Goal: Task Accomplishment & Management: Manage account settings

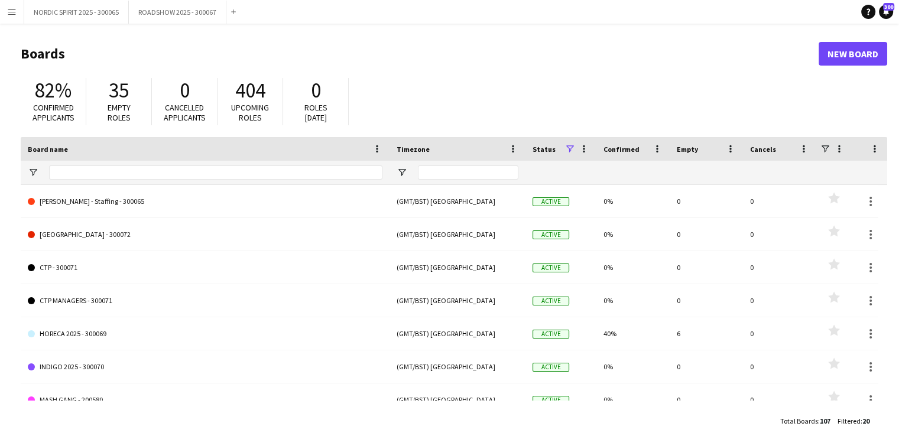
click at [12, 11] on app-icon "Menu" at bounding box center [11, 11] width 9 height 9
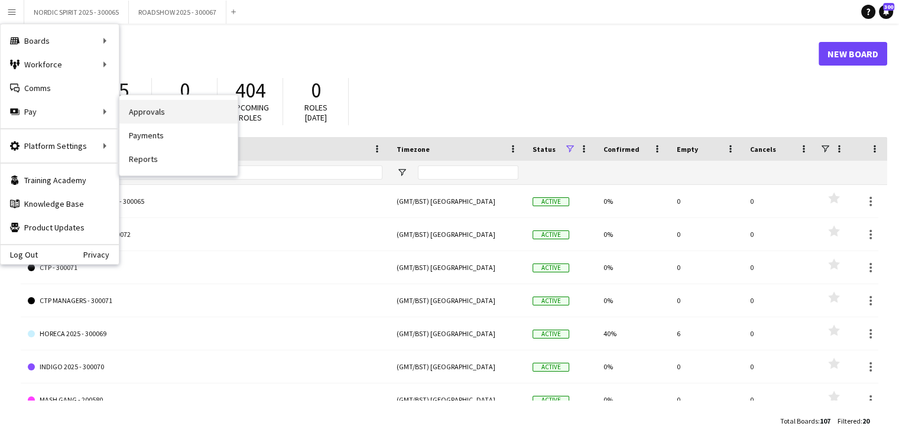
click at [163, 111] on link "Approvals" at bounding box center [178, 112] width 118 height 24
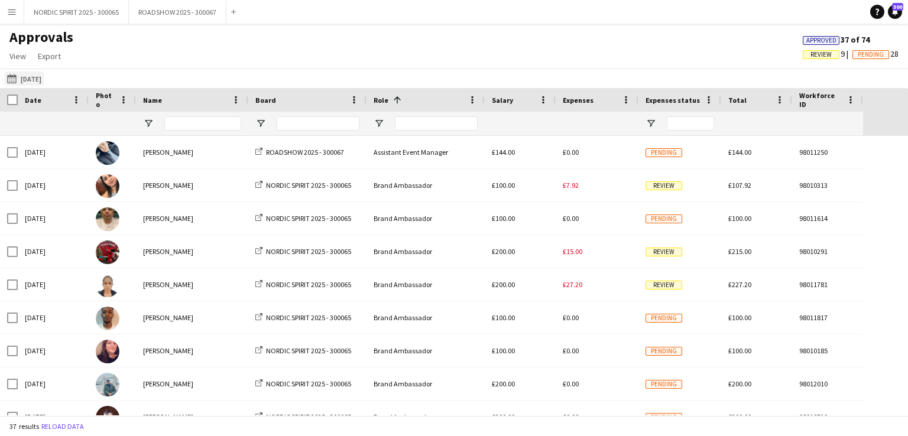
click at [35, 80] on button "[DATE] [DATE]" at bounding box center [24, 79] width 39 height 14
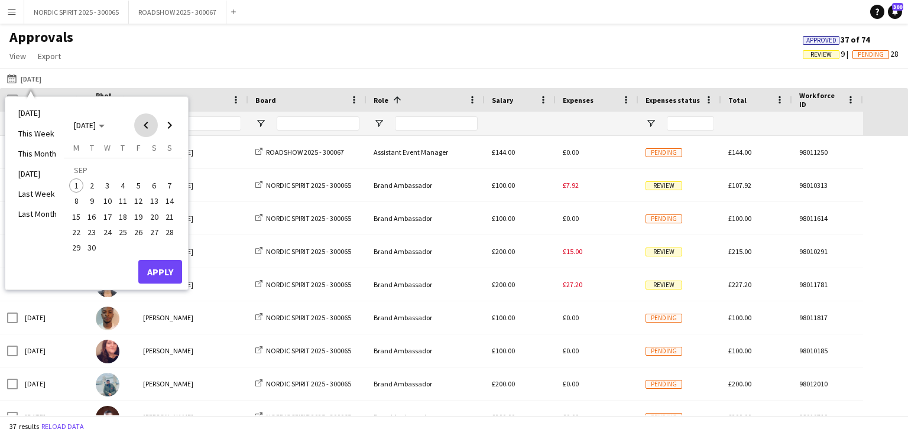
click at [146, 127] on span "Previous month" at bounding box center [146, 126] width 24 height 24
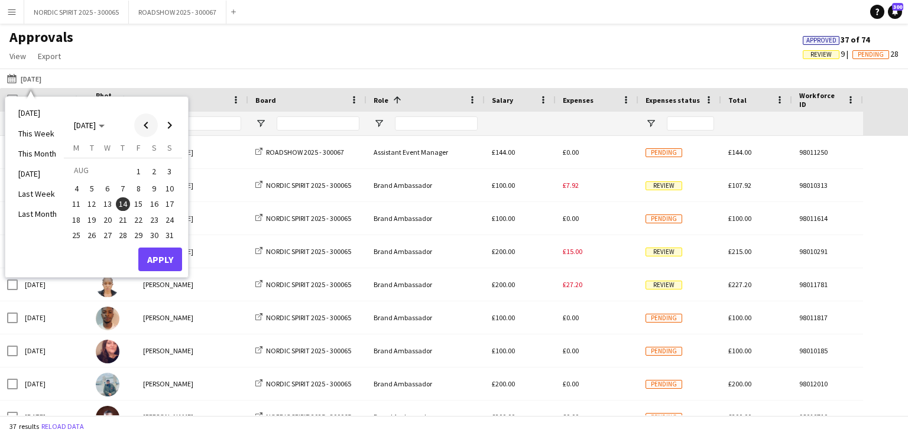
click at [146, 127] on span "Previous month" at bounding box center [146, 126] width 24 height 24
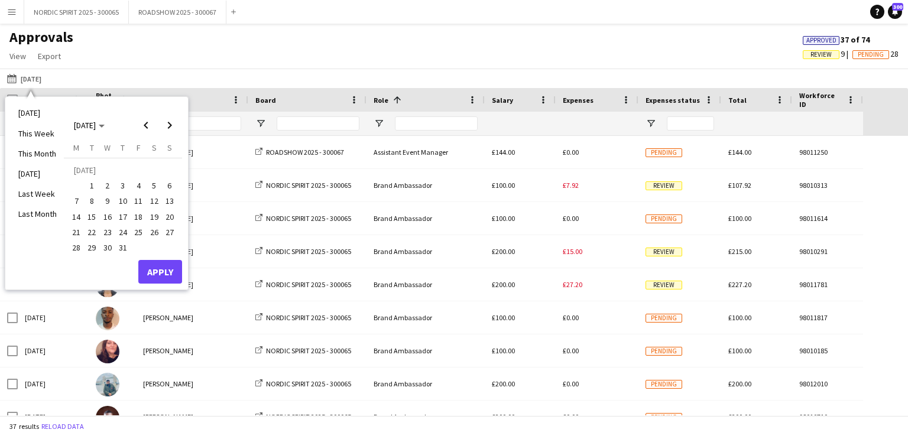
click at [122, 248] on span "31" at bounding box center [123, 248] width 14 height 14
click at [158, 270] on button "Apply" at bounding box center [160, 272] width 44 height 24
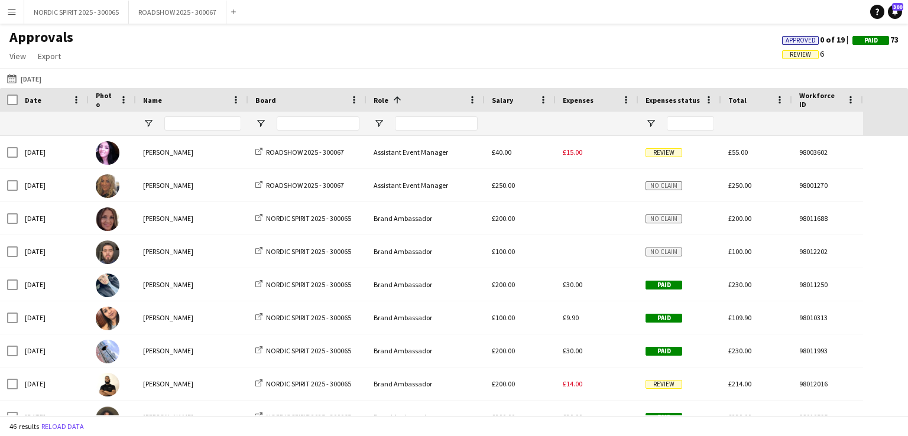
click at [38, 80] on button "[DATE] [DATE]" at bounding box center [24, 79] width 39 height 14
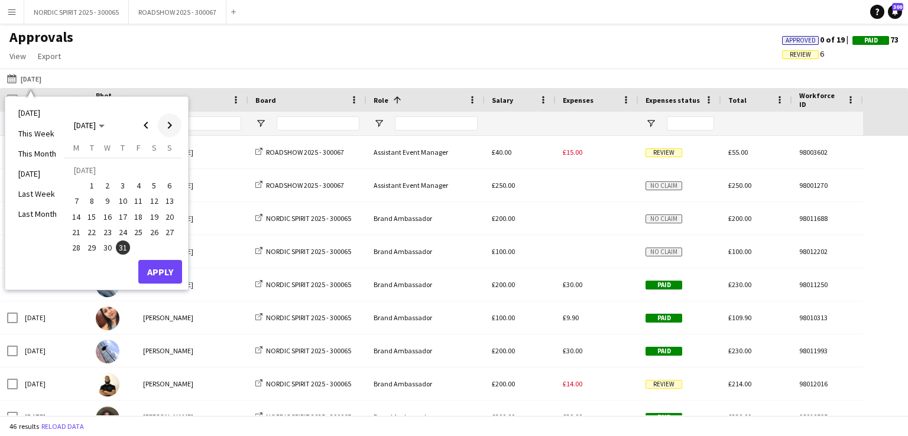
click at [172, 124] on span "Next month" at bounding box center [170, 126] width 24 height 24
click at [140, 204] on span "15" at bounding box center [138, 205] width 14 height 14
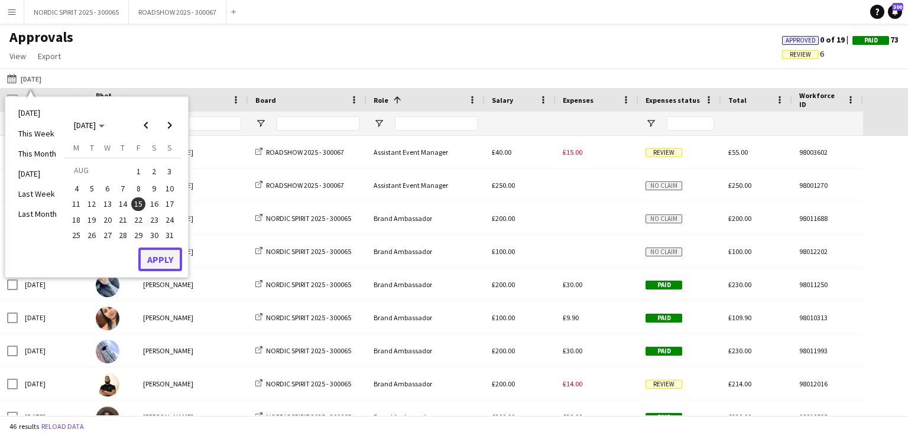
click at [163, 253] on button "Apply" at bounding box center [160, 260] width 44 height 24
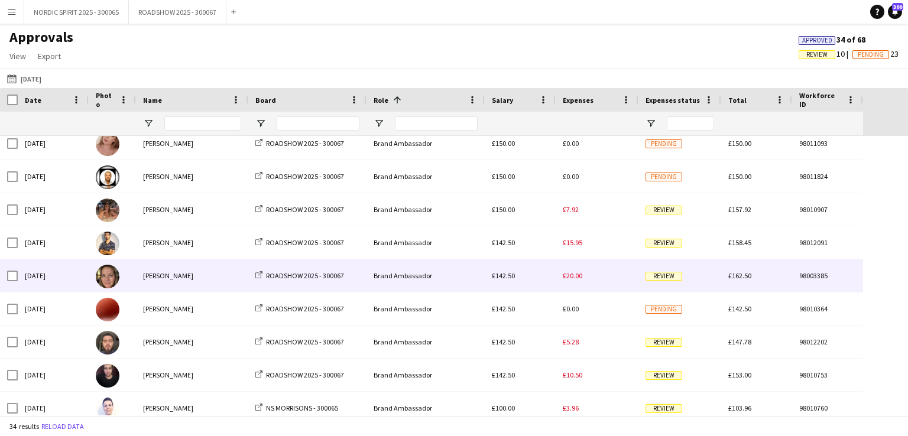
click at [571, 277] on span "£20.00" at bounding box center [573, 275] width 20 height 9
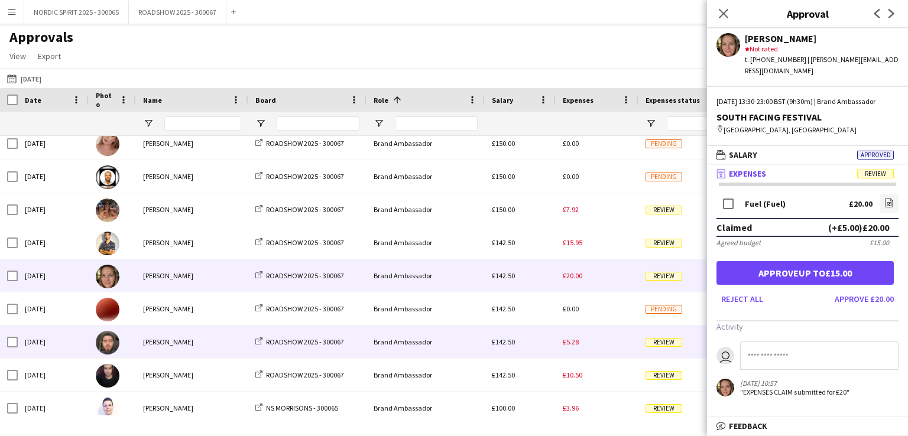
click at [575, 344] on span "£5.28" at bounding box center [571, 342] width 16 height 9
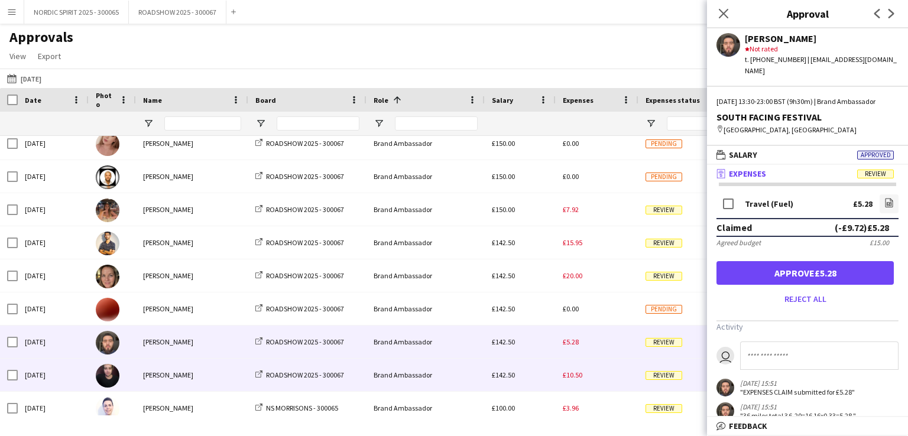
click at [614, 377] on div "£10.50" at bounding box center [597, 375] width 83 height 33
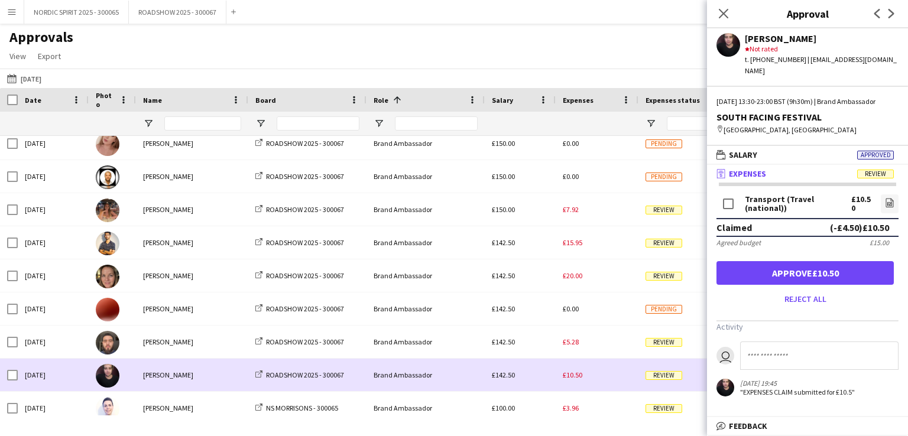
click at [614, 377] on div "£10.50" at bounding box center [597, 375] width 83 height 33
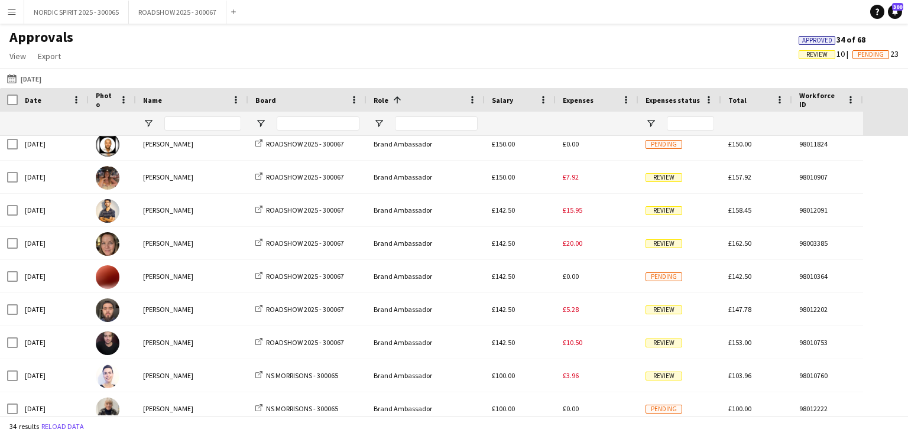
scroll to position [286, 0]
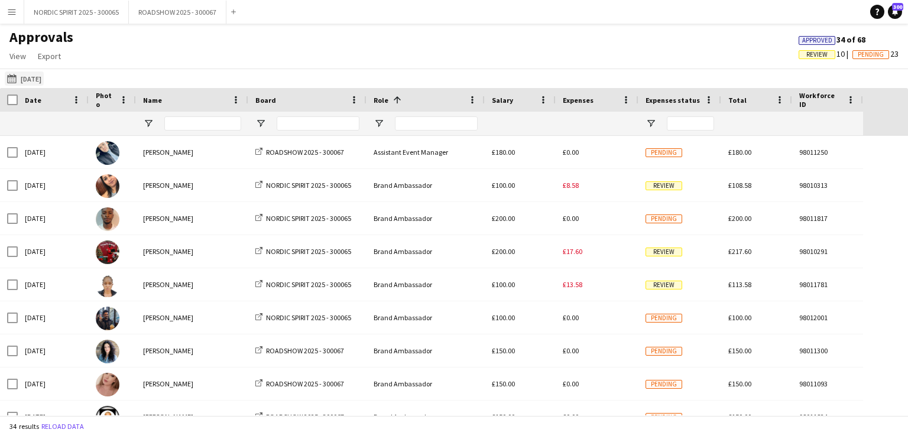
click at [44, 79] on button "[DATE] [DATE]" at bounding box center [24, 79] width 39 height 14
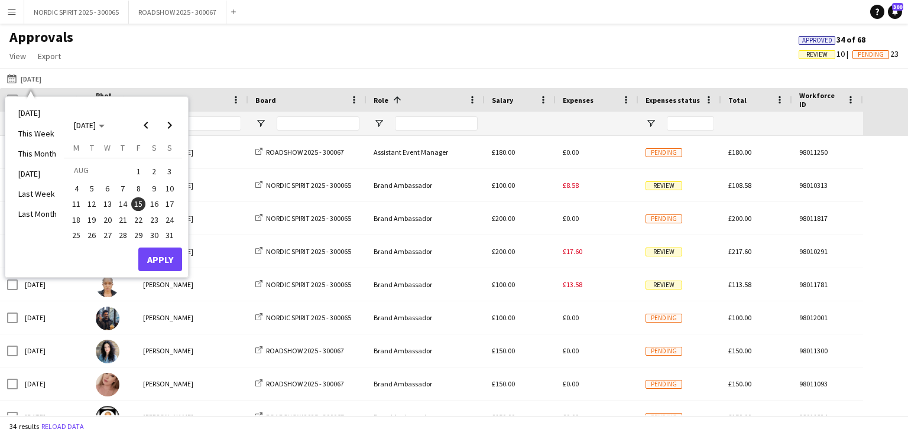
click at [154, 206] on span "16" at bounding box center [154, 205] width 14 height 14
click at [164, 258] on button "Apply" at bounding box center [160, 260] width 44 height 24
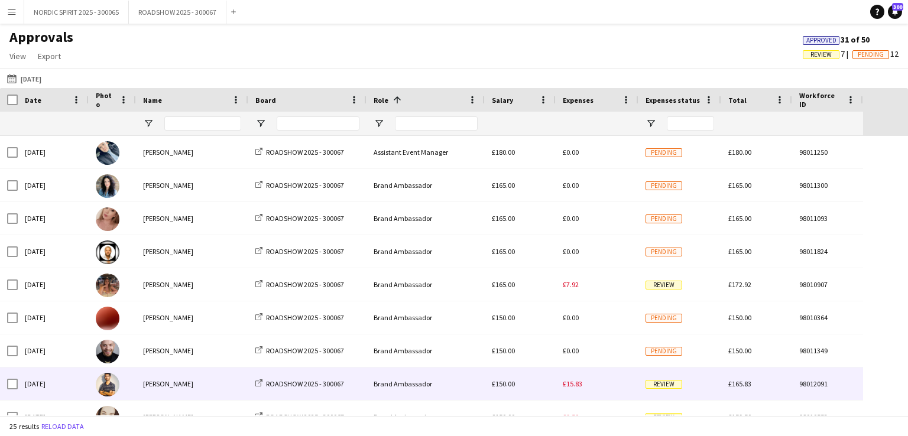
click at [600, 382] on div "£15.83" at bounding box center [597, 384] width 83 height 33
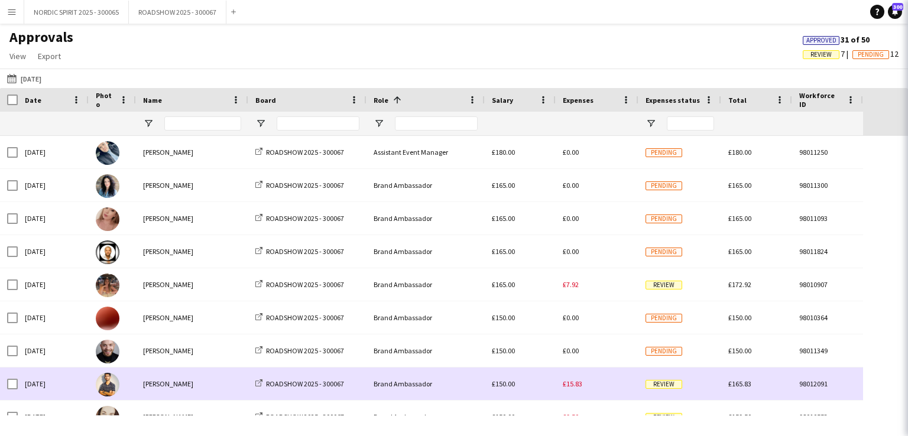
click at [601, 381] on div "£15.83" at bounding box center [597, 384] width 83 height 33
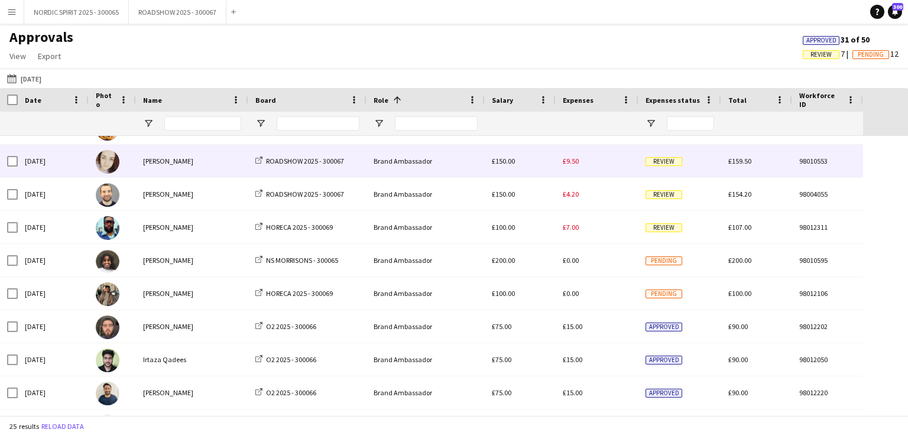
click at [572, 163] on span "£9.50" at bounding box center [571, 161] width 16 height 9
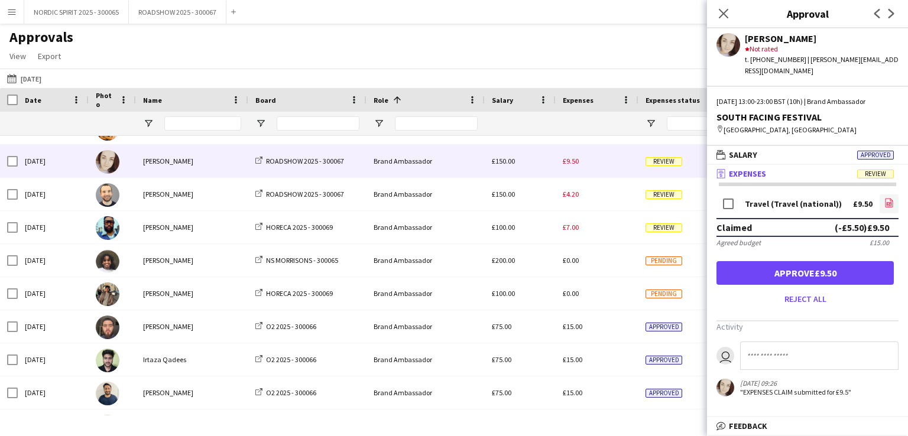
click at [892, 199] on icon at bounding box center [890, 203] width 8 height 9
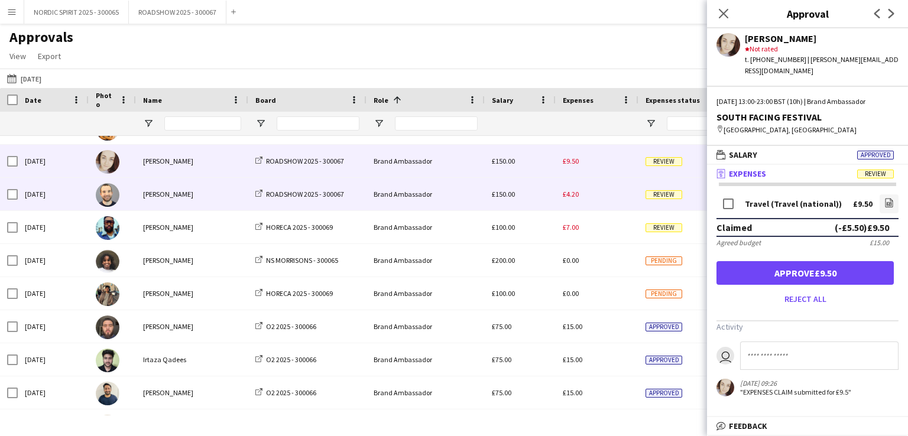
click at [575, 195] on span "£4.20" at bounding box center [571, 194] width 16 height 9
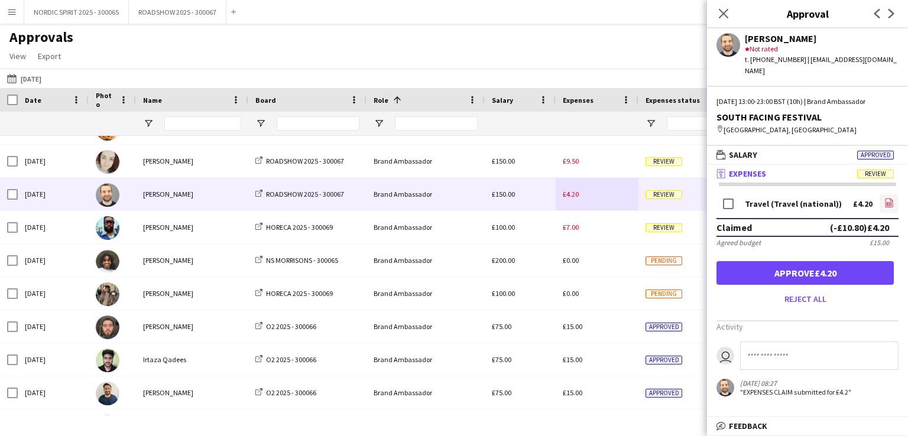
click at [889, 200] on icon "file-image" at bounding box center [889, 202] width 9 height 9
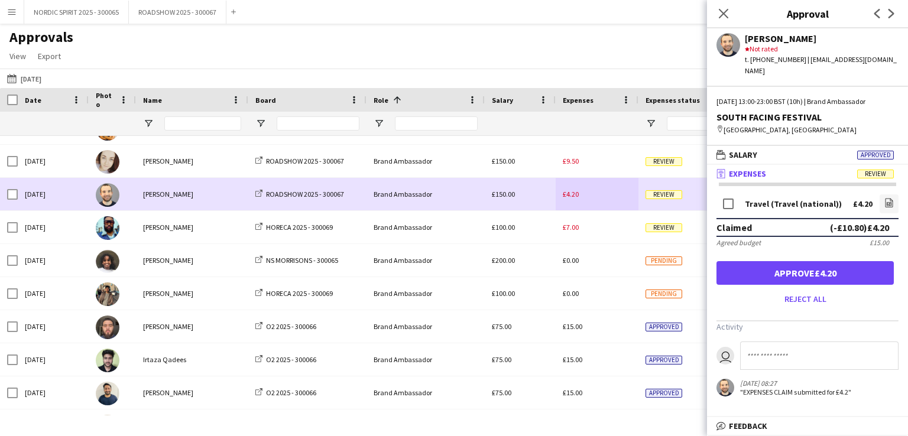
click at [598, 196] on div "£4.20" at bounding box center [597, 194] width 83 height 33
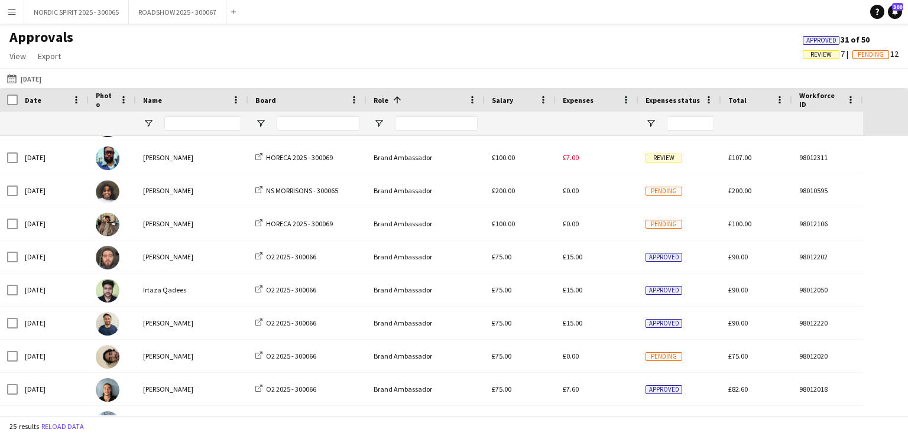
scroll to position [336, 0]
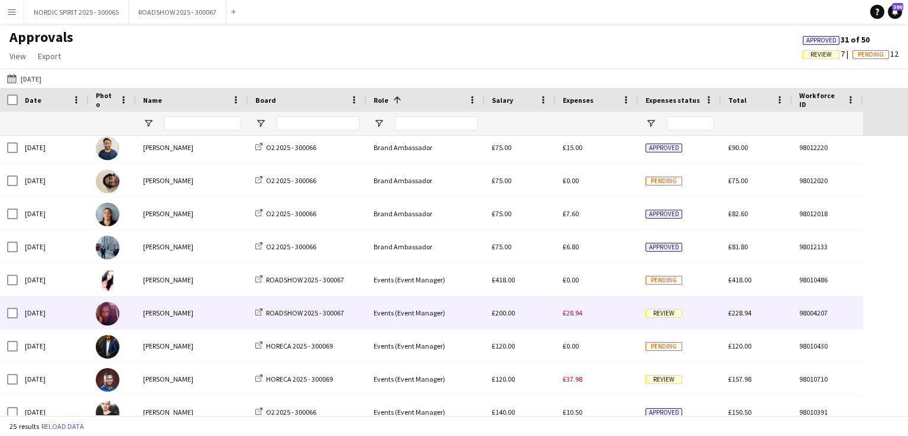
click at [568, 313] on span "£28.94" at bounding box center [573, 313] width 20 height 9
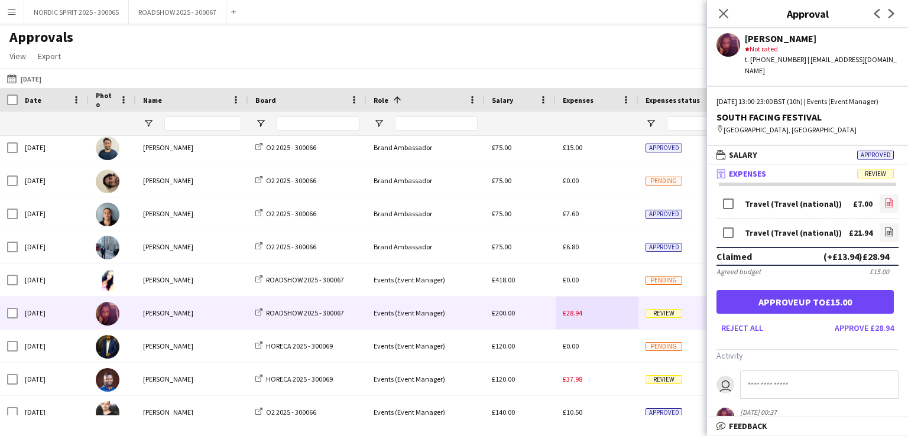
click at [885, 200] on icon "file-image" at bounding box center [889, 202] width 9 height 9
click at [885, 232] on icon "file-image" at bounding box center [889, 231] width 9 height 9
click at [44, 77] on button "[DATE] [DATE]" at bounding box center [24, 79] width 39 height 14
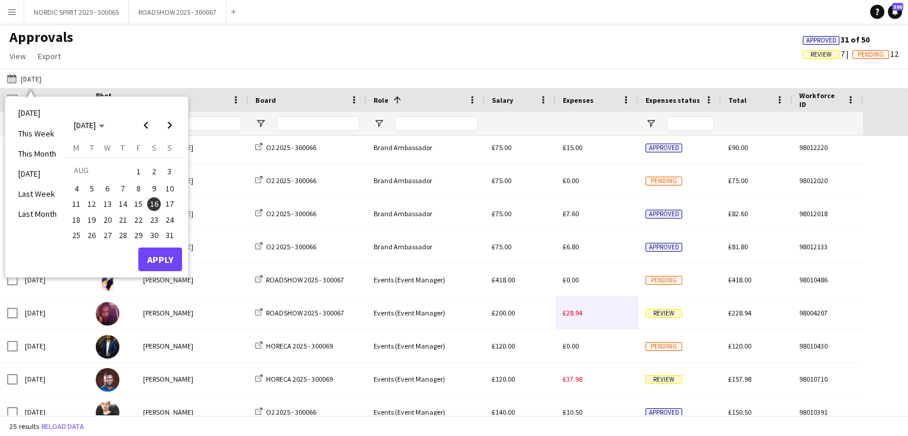
click at [168, 204] on span "17" at bounding box center [170, 205] width 14 height 14
click at [161, 258] on button "Apply" at bounding box center [160, 260] width 44 height 24
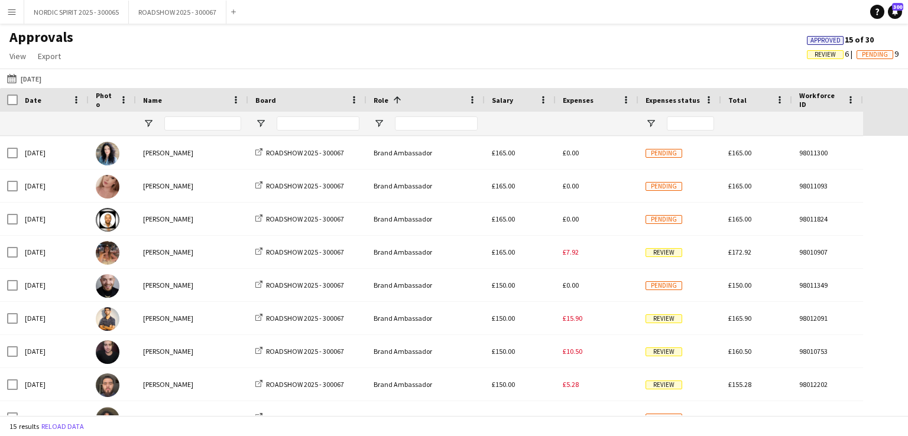
scroll to position [0, 0]
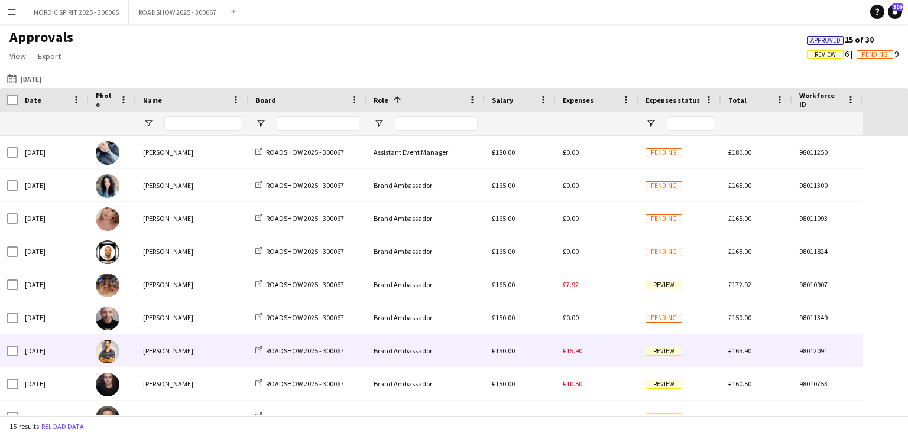
click at [575, 354] on span "£15.90" at bounding box center [573, 351] width 20 height 9
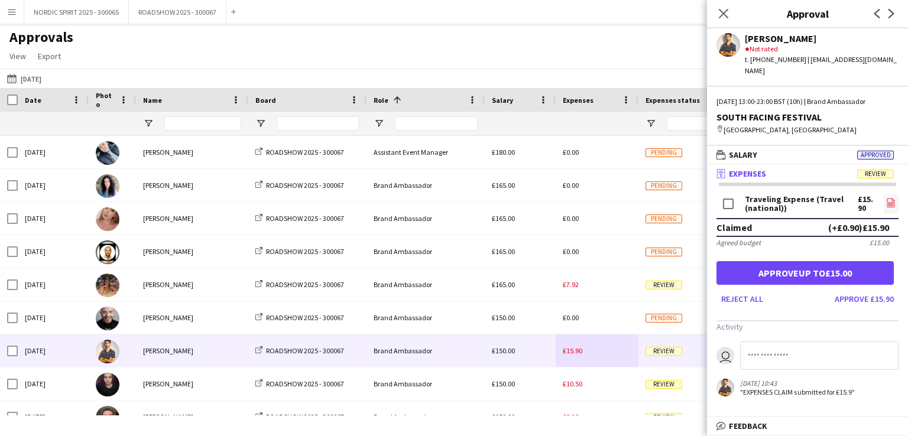
click at [892, 203] on icon at bounding box center [891, 205] width 5 height 4
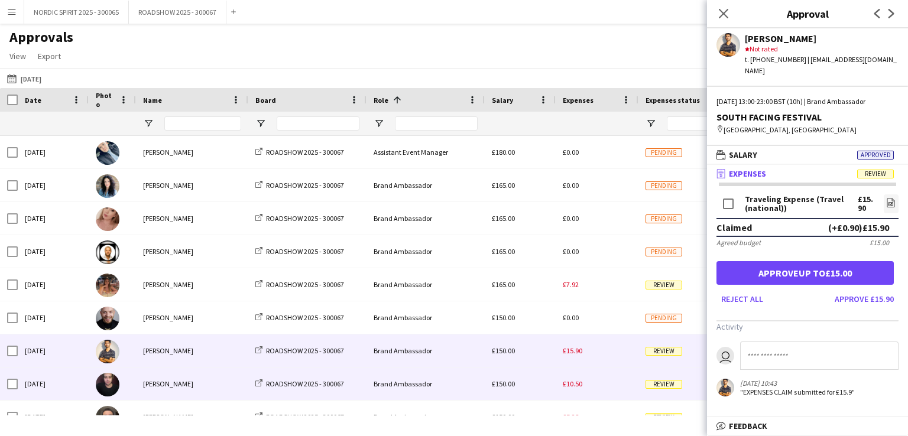
click at [569, 385] on span "£10.50" at bounding box center [573, 384] width 20 height 9
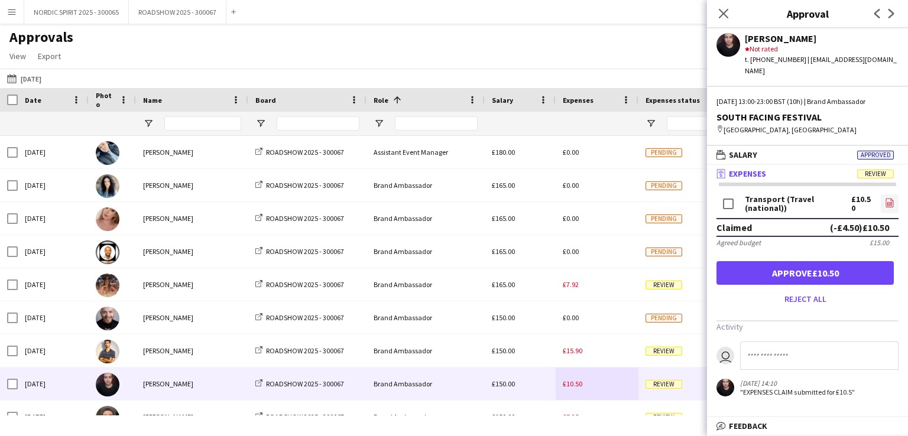
click at [890, 203] on icon at bounding box center [890, 203] width 1 height 1
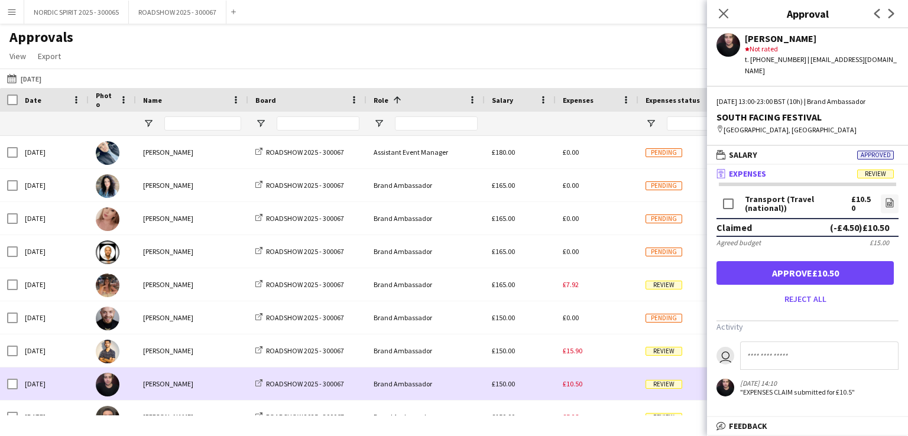
click at [596, 387] on div "£10.50" at bounding box center [597, 384] width 83 height 33
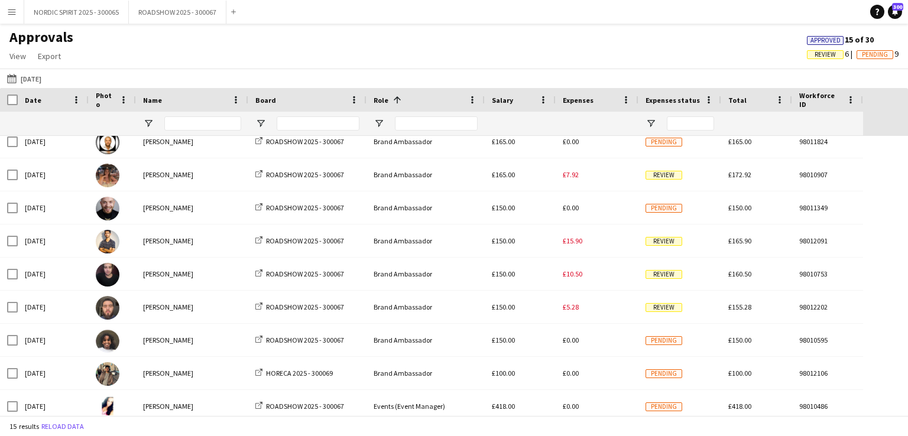
scroll to position [127, 0]
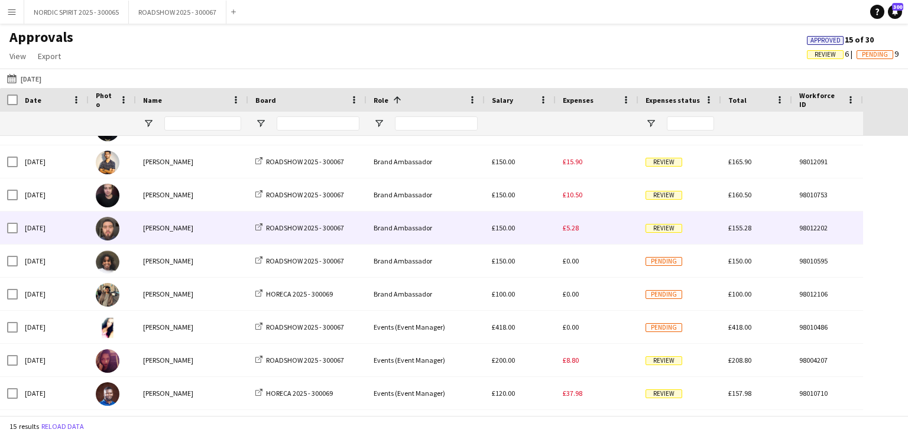
click at [564, 231] on span "£5.28" at bounding box center [571, 228] width 16 height 9
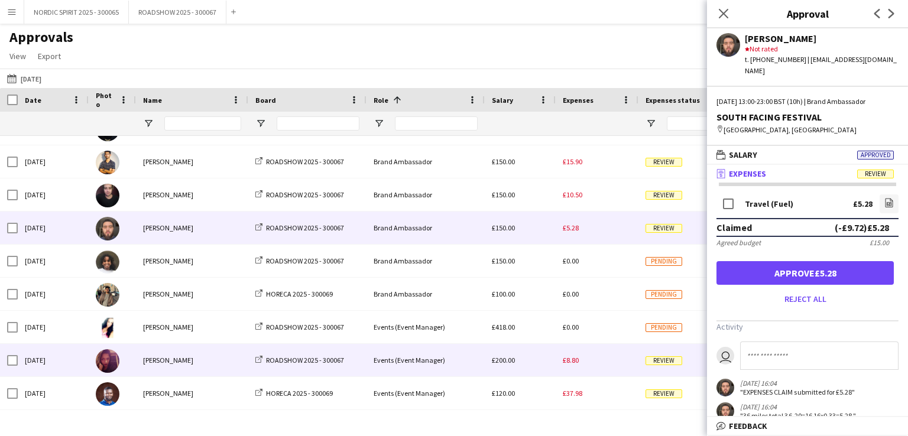
click at [574, 360] on span "£8.80" at bounding box center [571, 360] width 16 height 9
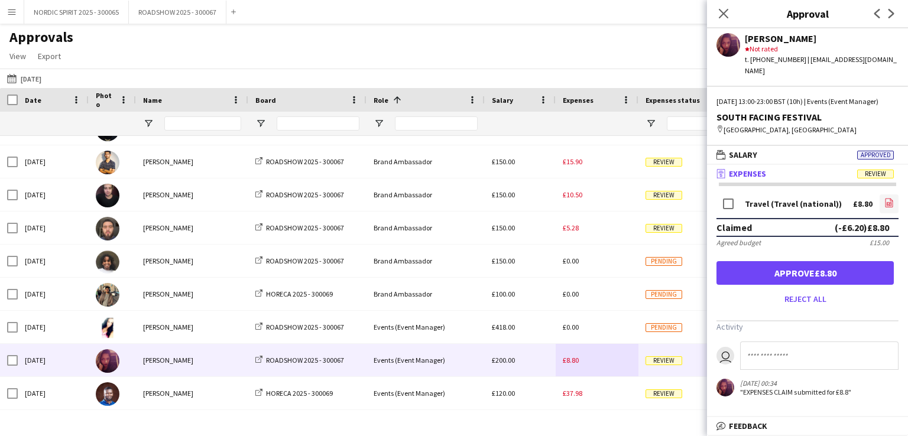
click at [888, 200] on icon "file-image" at bounding box center [889, 202] width 9 height 9
click at [42, 77] on button "[DATE] [DATE]" at bounding box center [24, 79] width 39 height 14
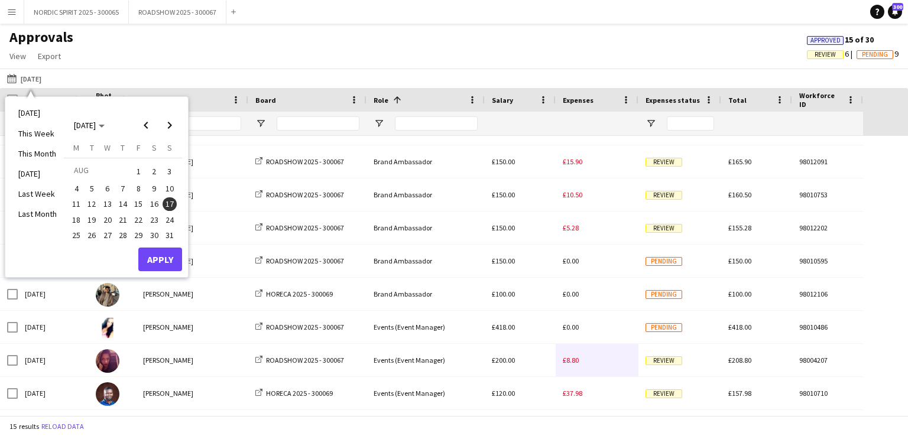
click at [106, 218] on span "20" at bounding box center [108, 220] width 14 height 14
click at [156, 258] on button "Apply" at bounding box center [160, 260] width 44 height 24
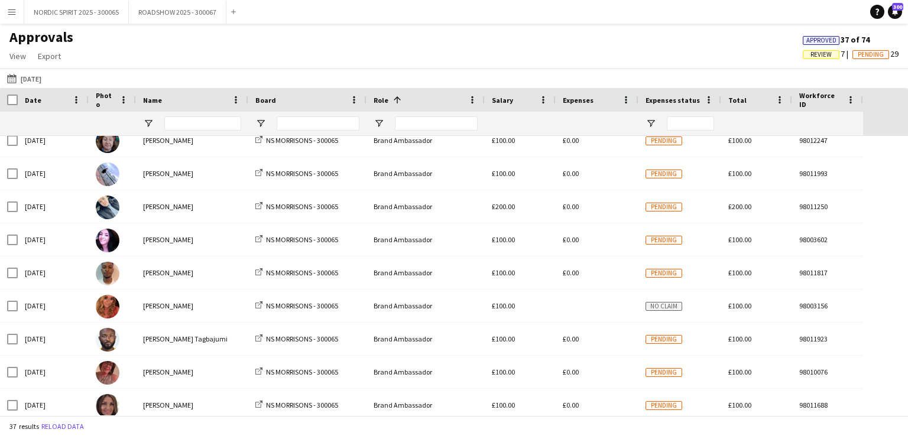
scroll to position [61, 0]
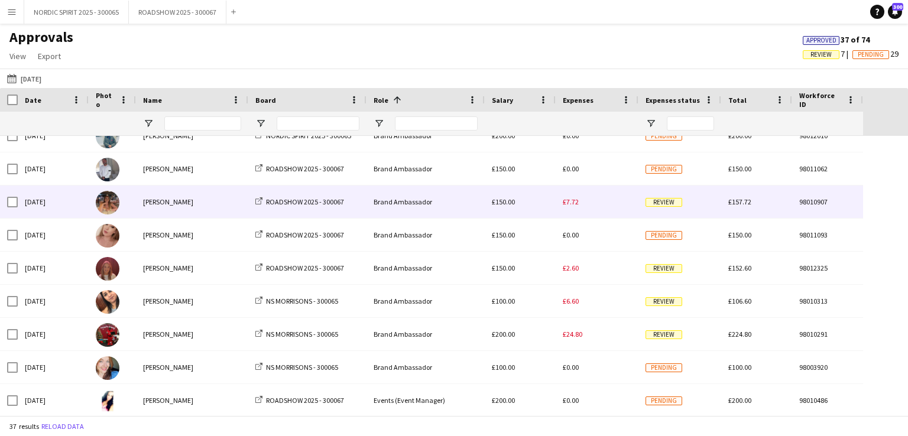
click at [574, 203] on span "£7.72" at bounding box center [571, 202] width 16 height 9
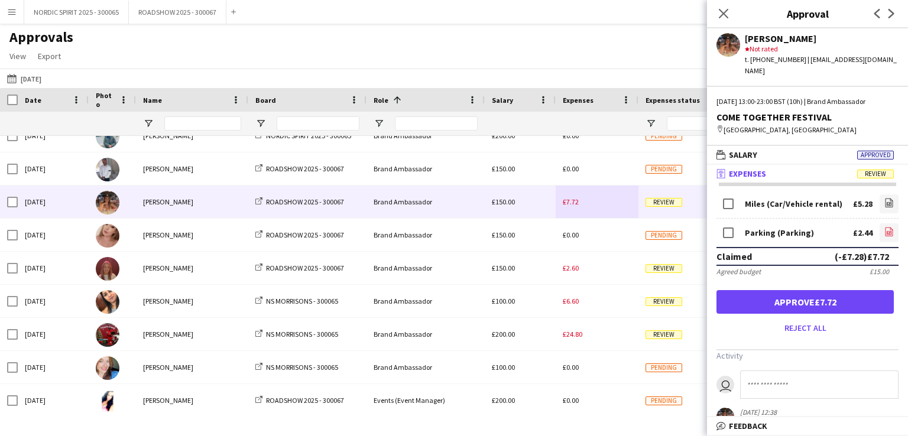
click at [889, 232] on icon at bounding box center [889, 232] width 1 height 1
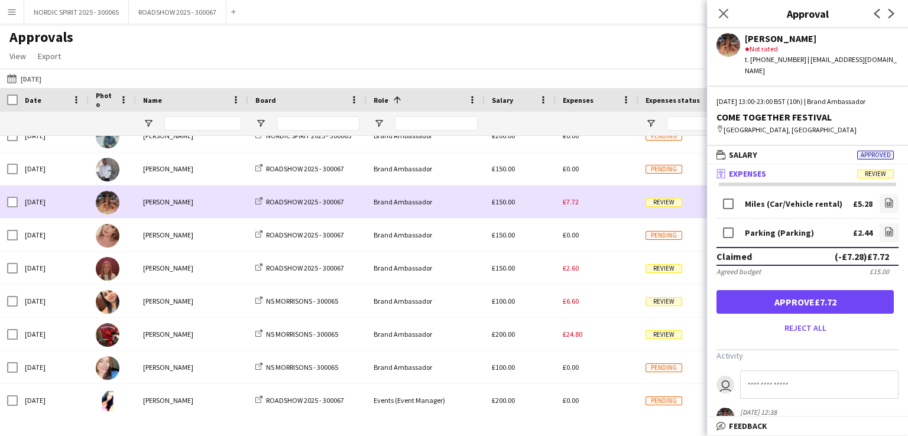
drag, startPoint x: 599, startPoint y: 211, endPoint x: 602, endPoint y: 205, distance: 6.1
click at [599, 209] on div "£7.72" at bounding box center [597, 202] width 83 height 33
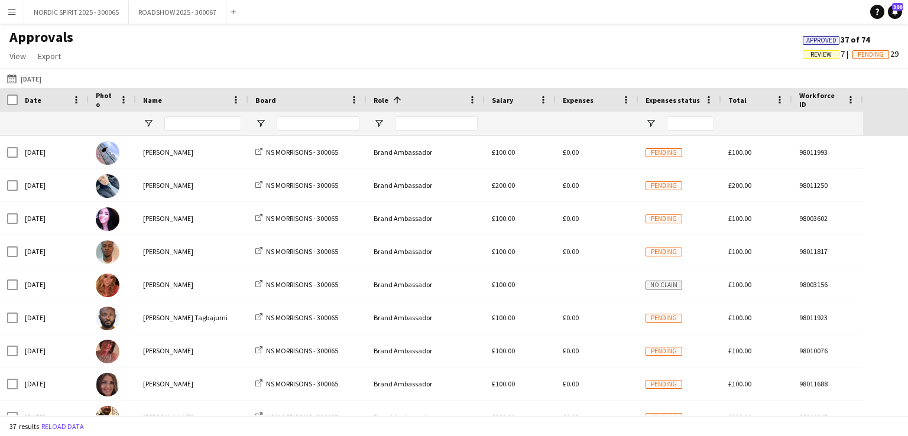
scroll to position [82, 0]
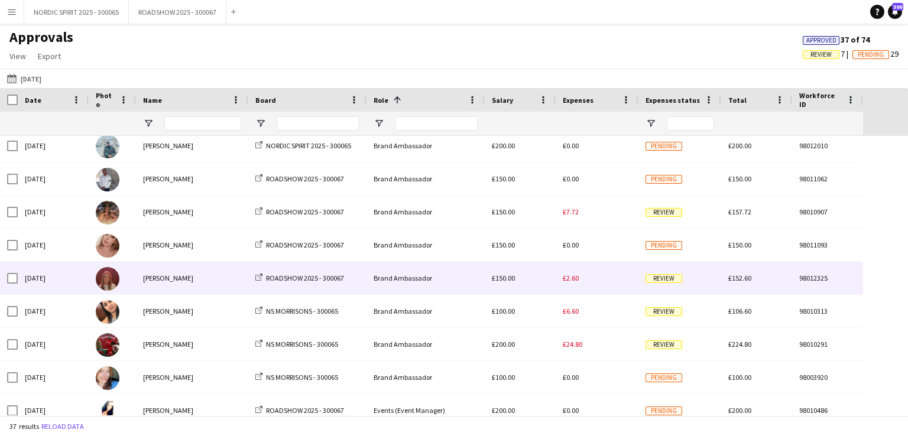
click at [572, 280] on span "£2.60" at bounding box center [571, 278] width 16 height 9
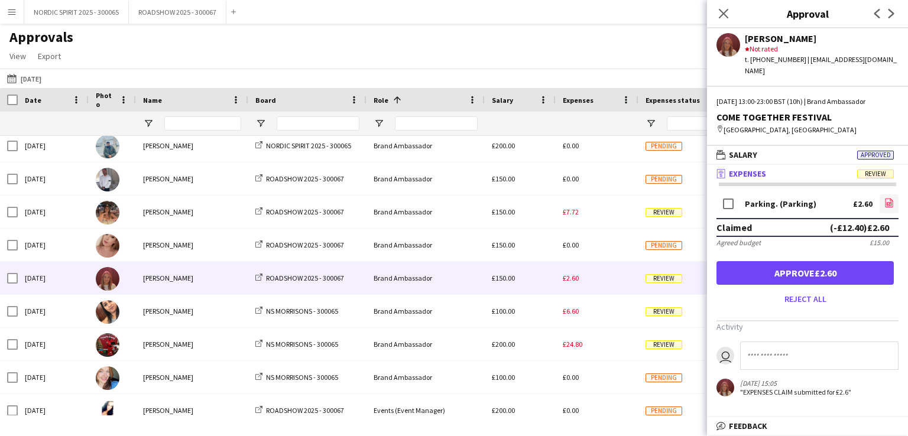
click at [889, 198] on icon "file-image" at bounding box center [889, 202] width 9 height 9
click at [33, 79] on button "[DATE] [DATE]" at bounding box center [24, 79] width 39 height 14
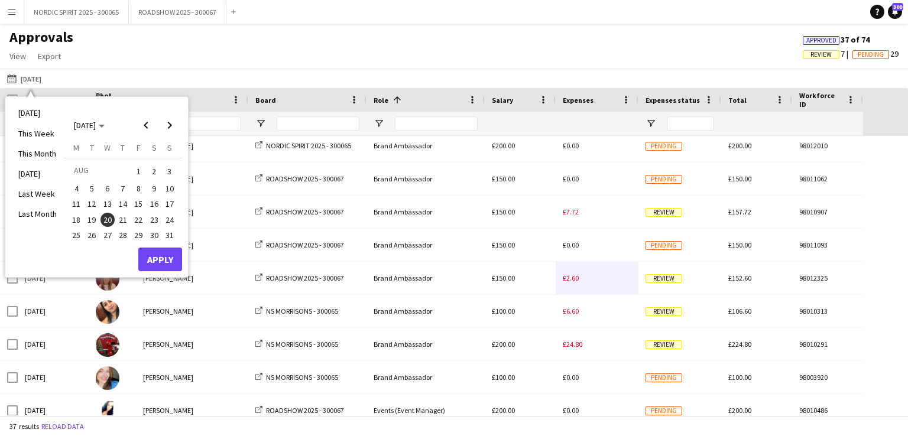
click at [121, 218] on span "21" at bounding box center [123, 220] width 14 height 14
click at [161, 258] on button "Apply" at bounding box center [160, 260] width 44 height 24
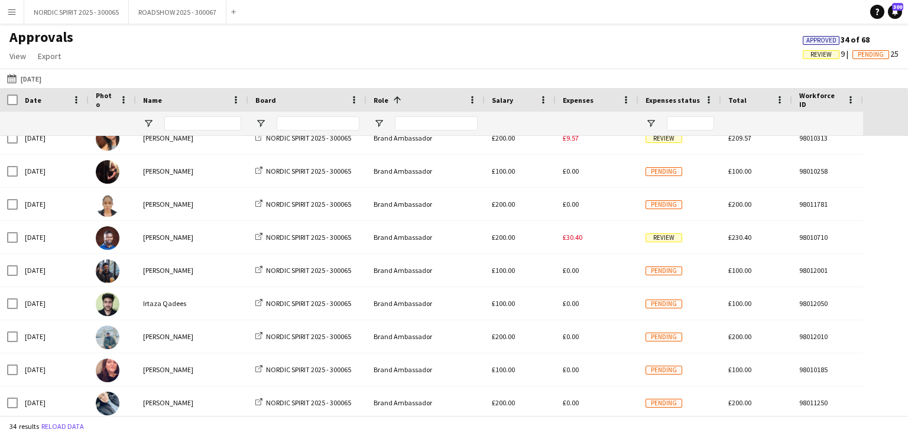
scroll to position [109, 0]
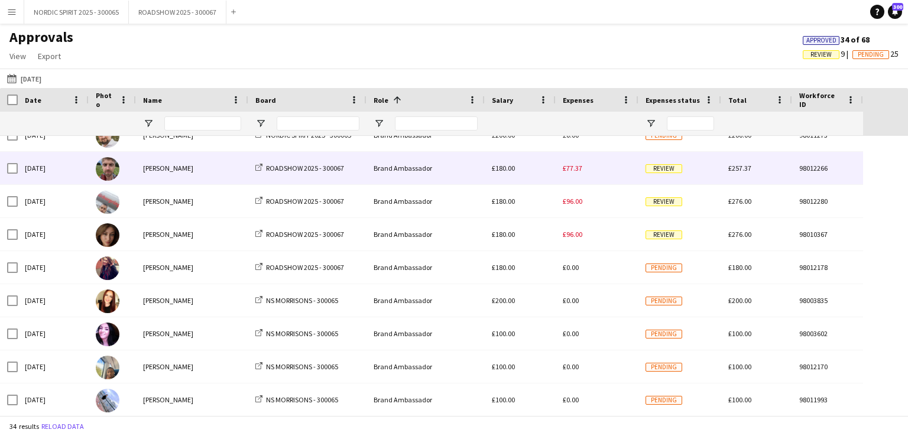
click at [570, 169] on span "£77.37" at bounding box center [573, 168] width 20 height 9
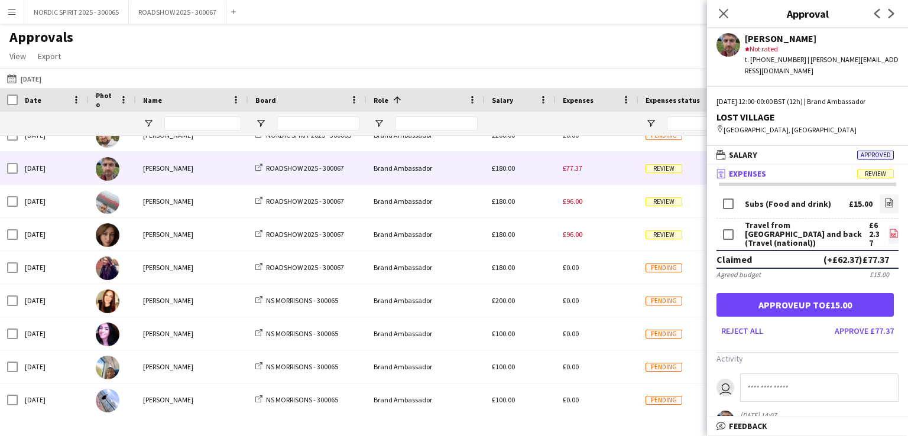
click at [889, 229] on icon "file-image" at bounding box center [893, 233] width 9 height 9
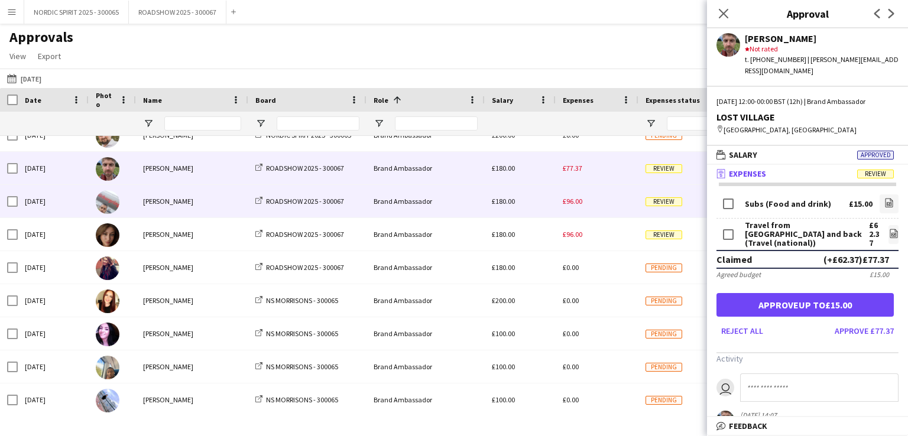
click at [575, 205] on span "£96.00" at bounding box center [573, 201] width 20 height 9
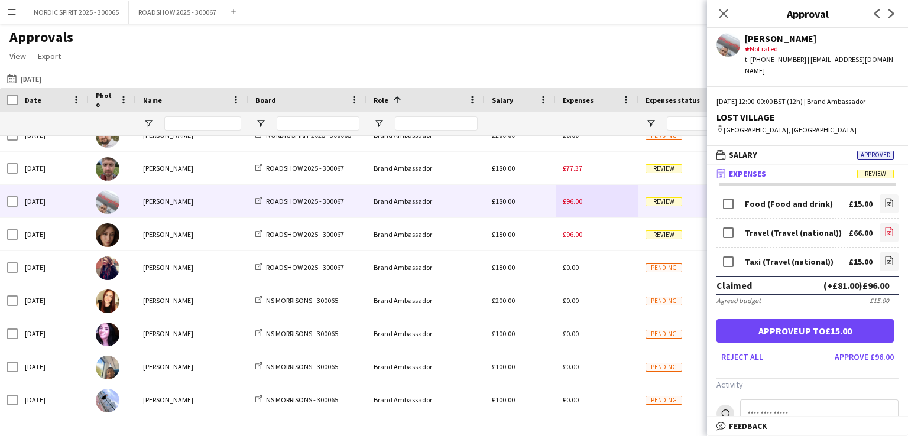
click at [885, 227] on icon "file-image" at bounding box center [889, 231] width 9 height 9
click at [886, 228] on icon at bounding box center [890, 232] width 8 height 9
click at [885, 256] on icon "file-image" at bounding box center [889, 260] width 9 height 9
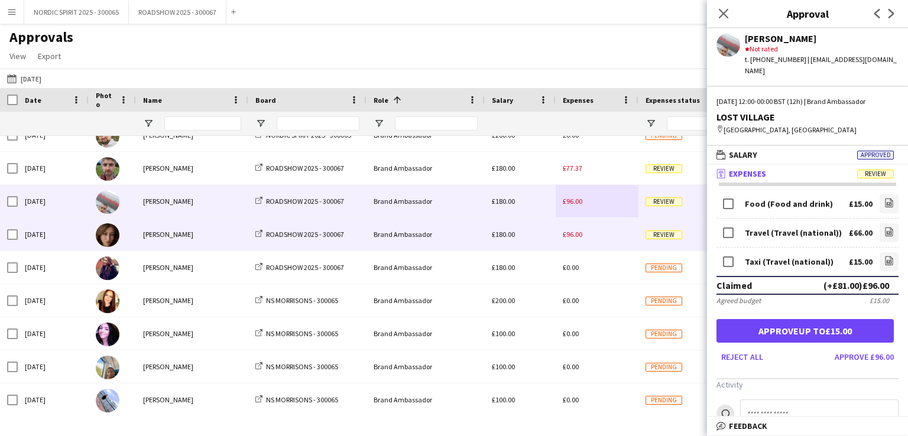
click at [581, 237] on span "£96.00" at bounding box center [573, 234] width 20 height 9
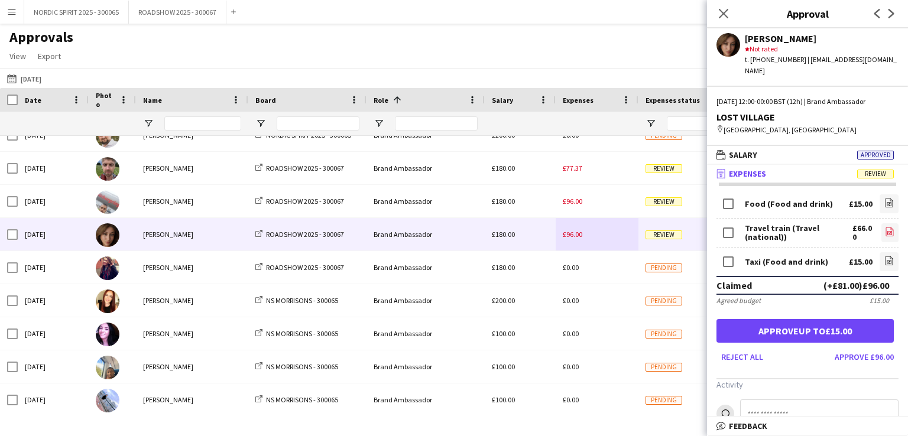
click at [885, 231] on icon "file-image" at bounding box center [889, 231] width 9 height 9
click at [885, 230] on icon "file-image" at bounding box center [889, 231] width 9 height 9
click at [886, 257] on icon at bounding box center [890, 261] width 8 height 9
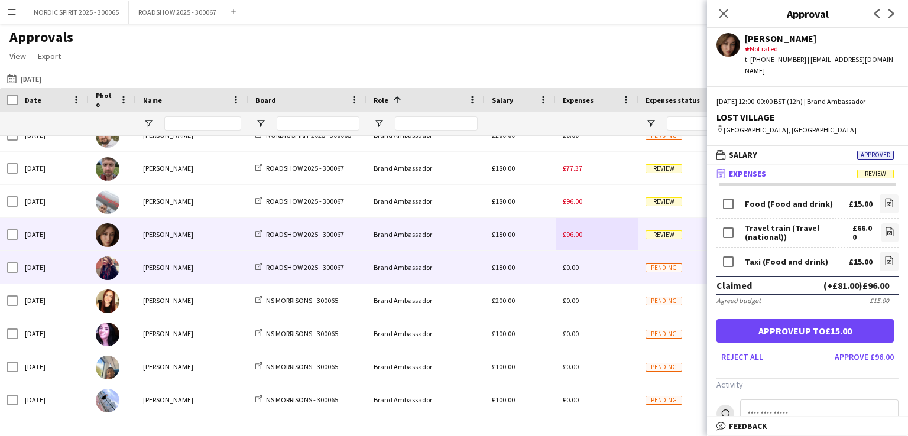
click at [603, 268] on div "£0.00" at bounding box center [597, 267] width 83 height 33
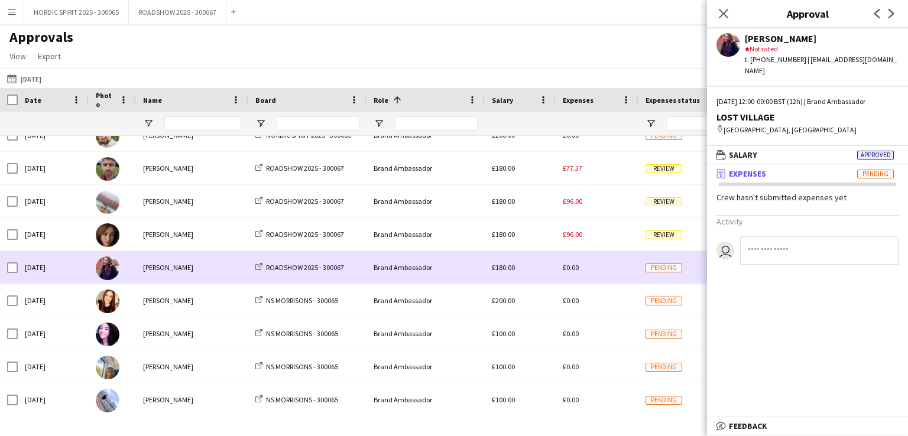
click at [604, 267] on div "£0.00" at bounding box center [597, 267] width 83 height 33
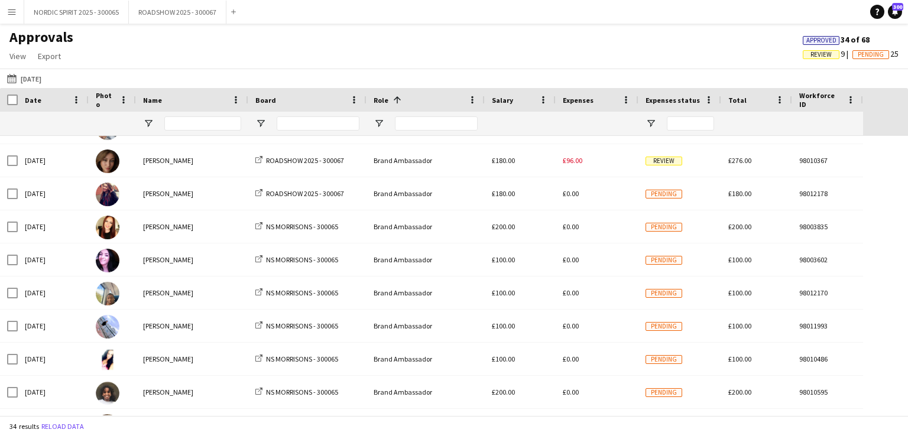
scroll to position [509, 0]
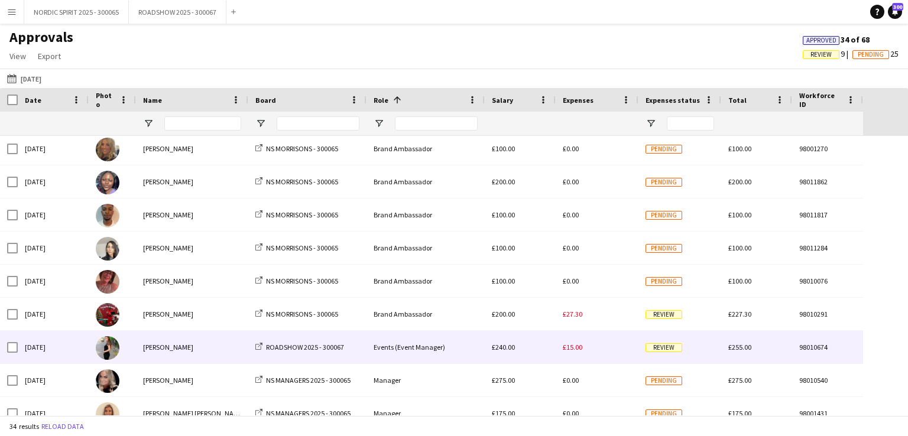
click at [579, 348] on span "£15.00" at bounding box center [573, 347] width 20 height 9
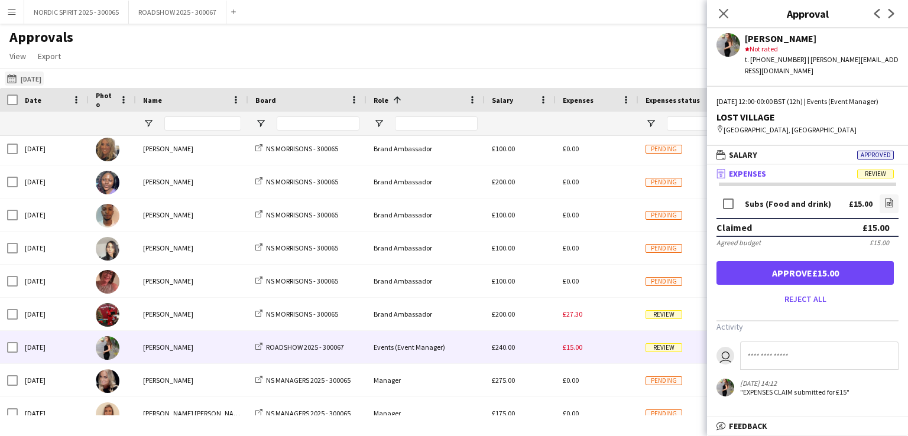
click at [44, 79] on button "[DATE] [DATE]" at bounding box center [24, 79] width 39 height 14
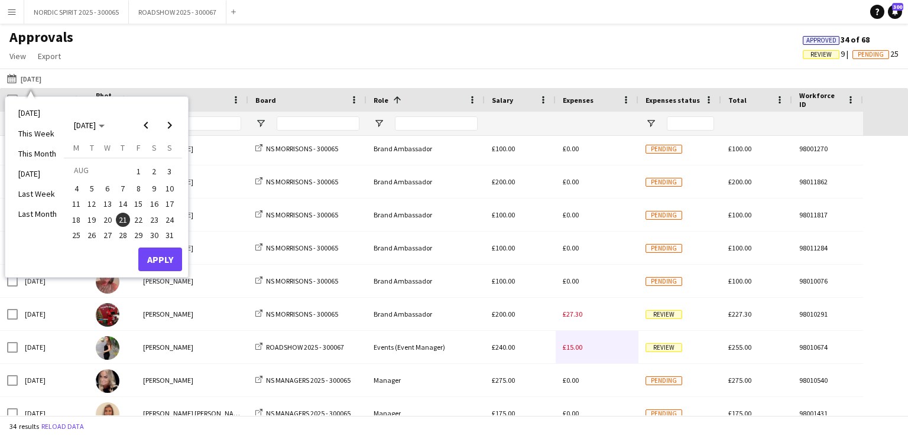
click at [140, 218] on span "22" at bounding box center [138, 220] width 14 height 14
click at [163, 255] on button "Apply" at bounding box center [160, 260] width 44 height 24
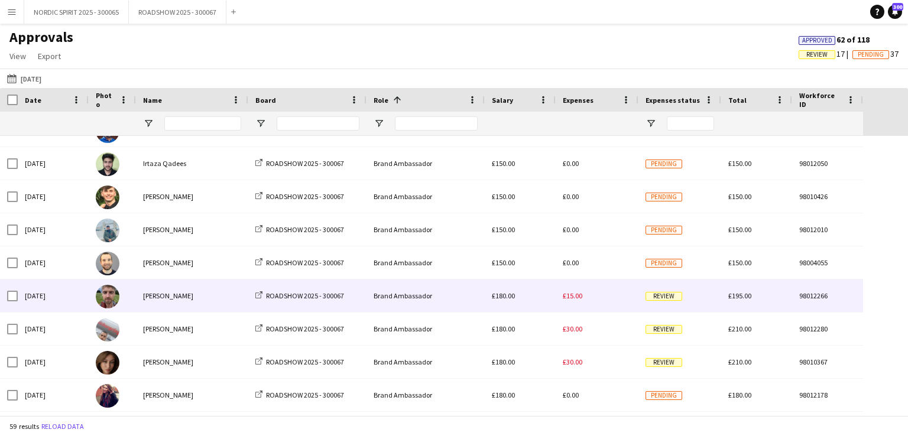
click at [575, 295] on span "£15.00" at bounding box center [573, 296] width 20 height 9
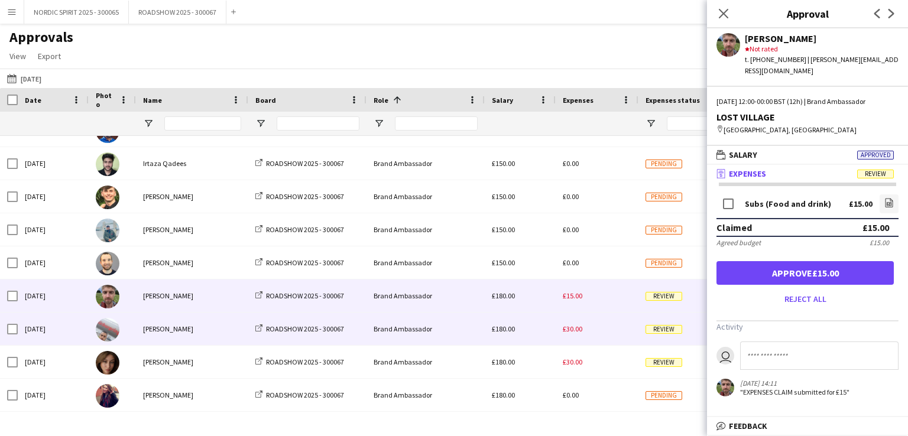
click at [577, 329] on span "£30.00" at bounding box center [573, 329] width 20 height 9
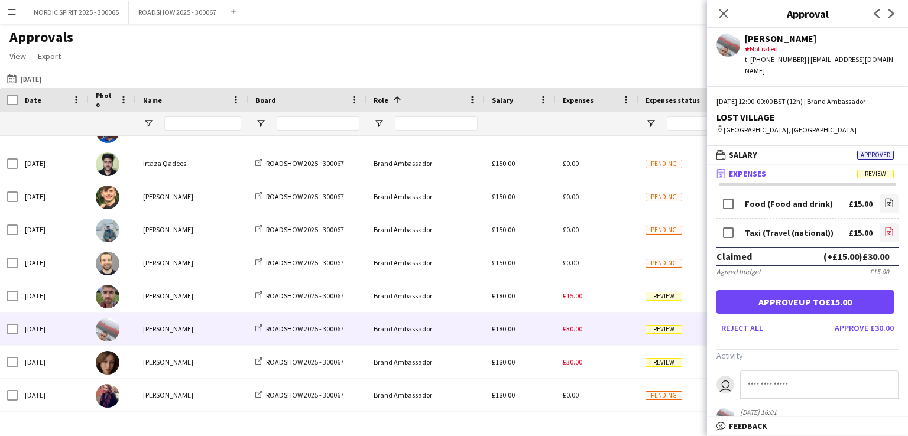
click at [889, 232] on icon at bounding box center [889, 232] width 1 height 1
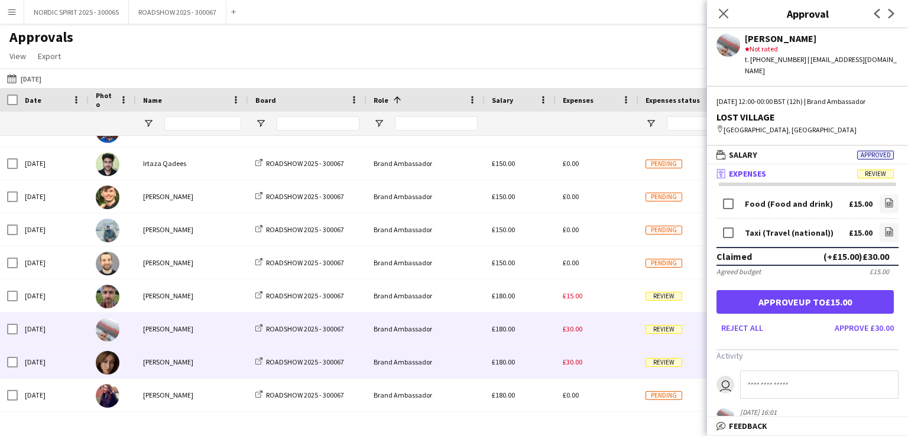
click at [570, 363] on span "£30.00" at bounding box center [573, 362] width 20 height 9
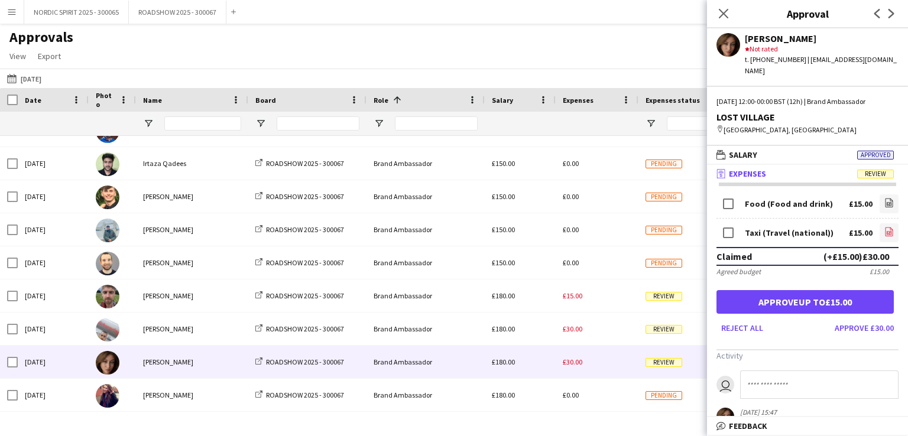
click at [885, 230] on icon "file-image" at bounding box center [889, 231] width 9 height 9
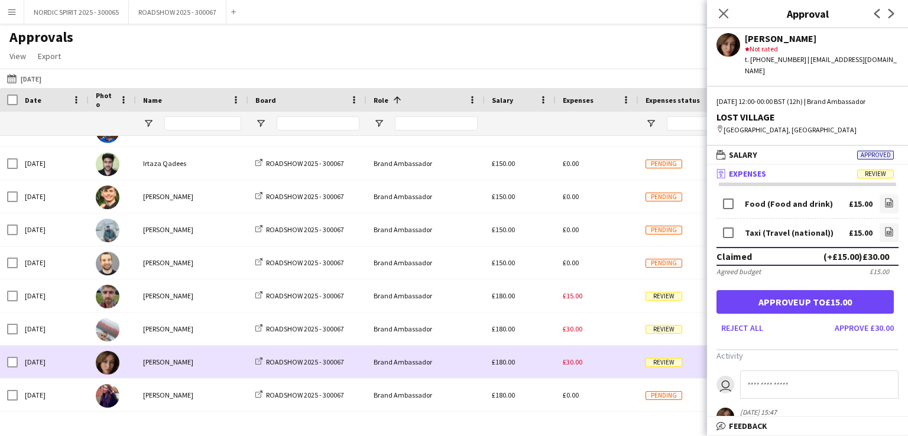
click at [594, 360] on div "£30.00" at bounding box center [597, 362] width 83 height 33
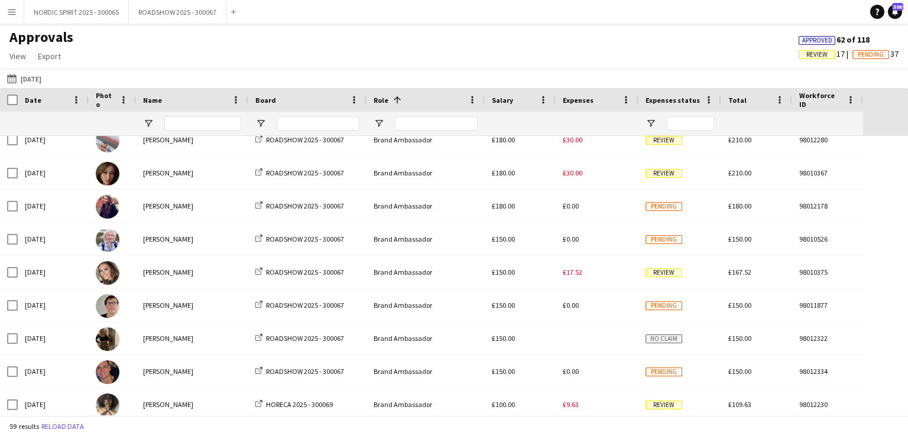
scroll to position [810, 0]
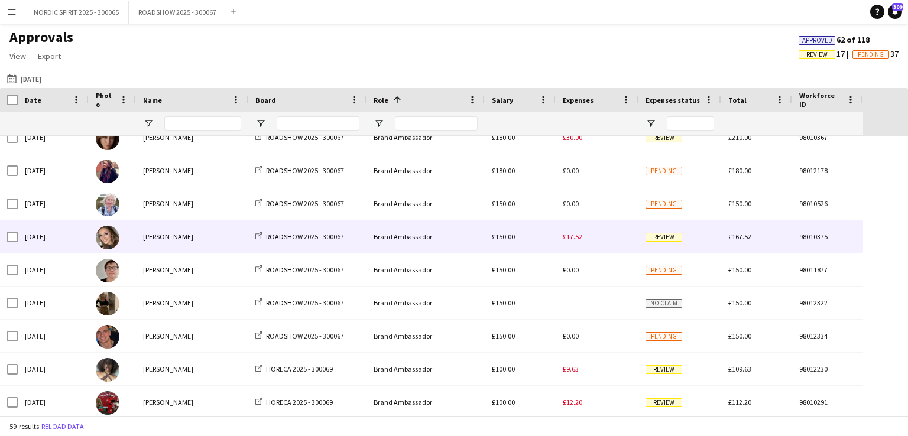
click at [574, 240] on span "£17.52" at bounding box center [573, 236] width 20 height 9
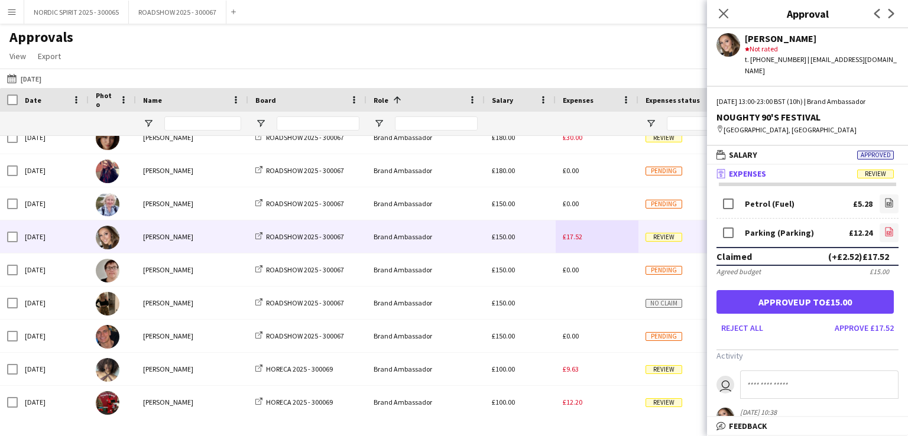
click at [885, 227] on icon "file-image" at bounding box center [889, 231] width 9 height 9
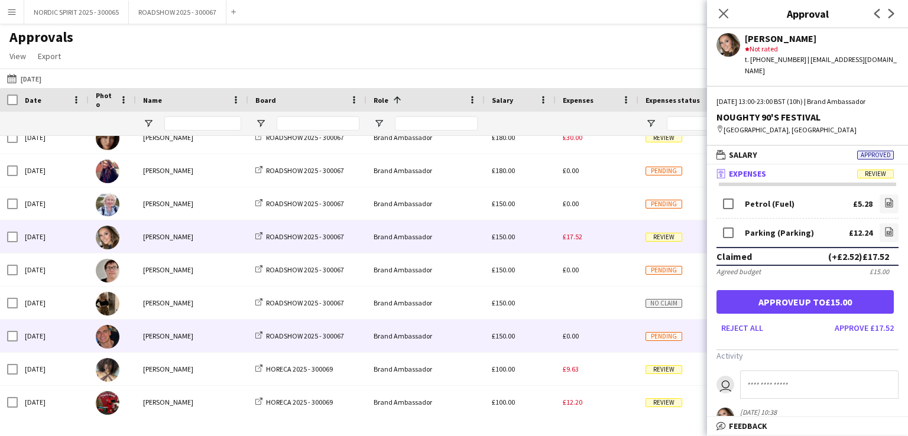
click at [589, 334] on div "£0.00" at bounding box center [597, 336] width 83 height 33
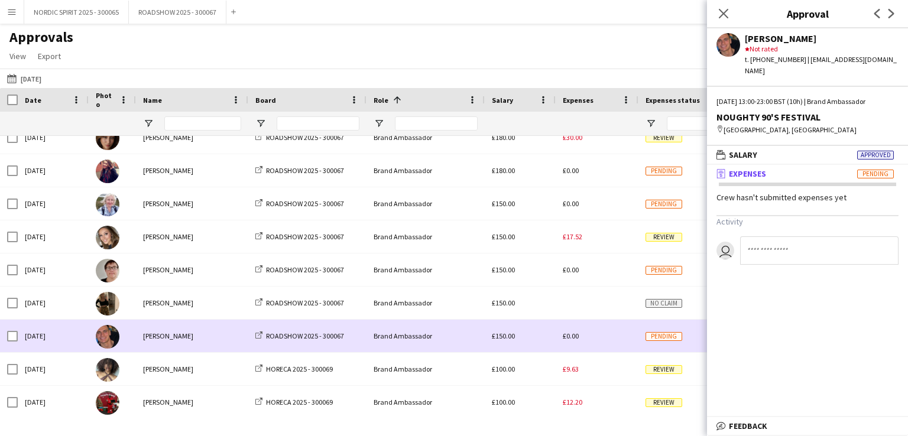
click at [589, 334] on div "£0.00" at bounding box center [597, 336] width 83 height 33
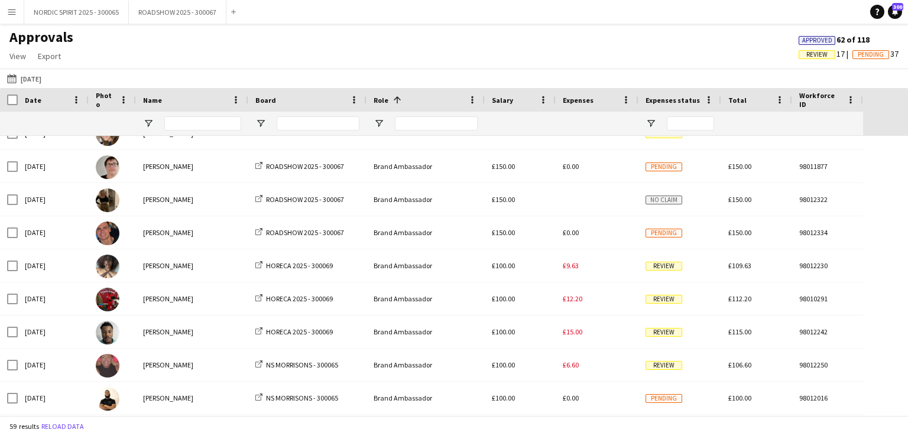
scroll to position [920, 0]
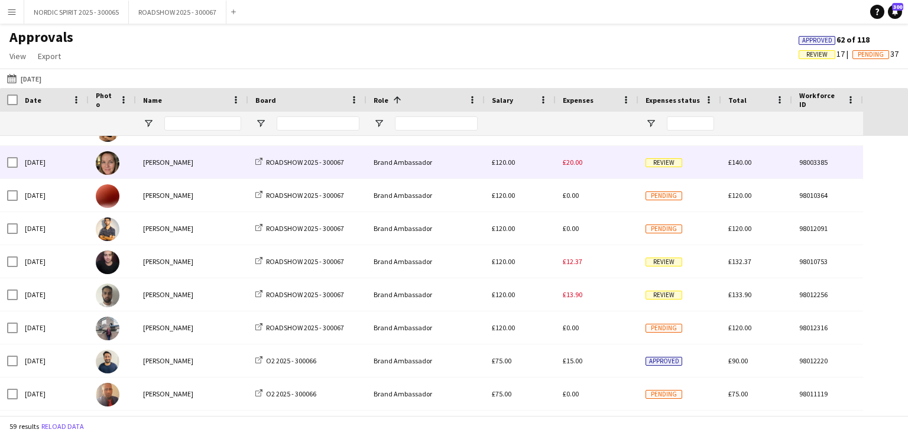
click at [575, 162] on span "£20.00" at bounding box center [573, 162] width 20 height 9
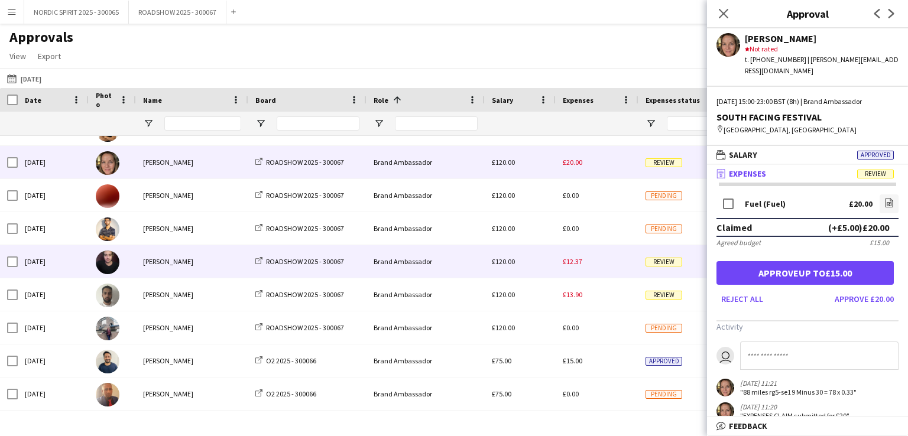
click at [574, 264] on span "£12.37" at bounding box center [573, 261] width 20 height 9
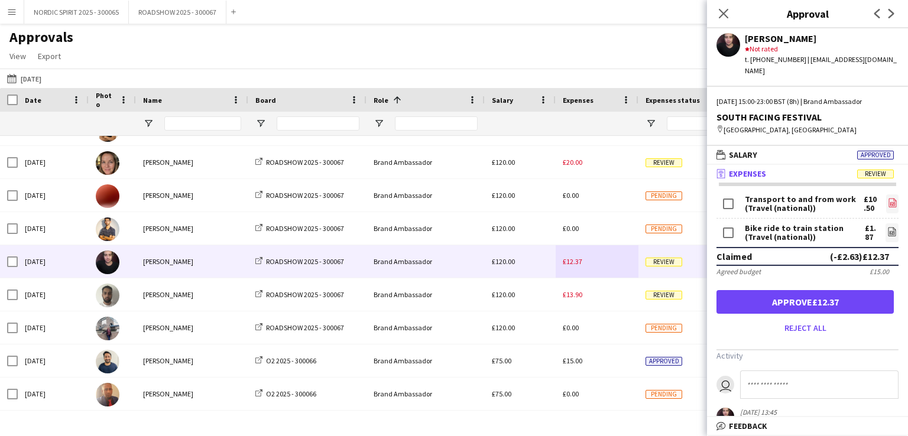
click at [888, 198] on icon "file-image" at bounding box center [892, 202] width 9 height 9
click at [888, 227] on icon "file-image" at bounding box center [892, 231] width 9 height 9
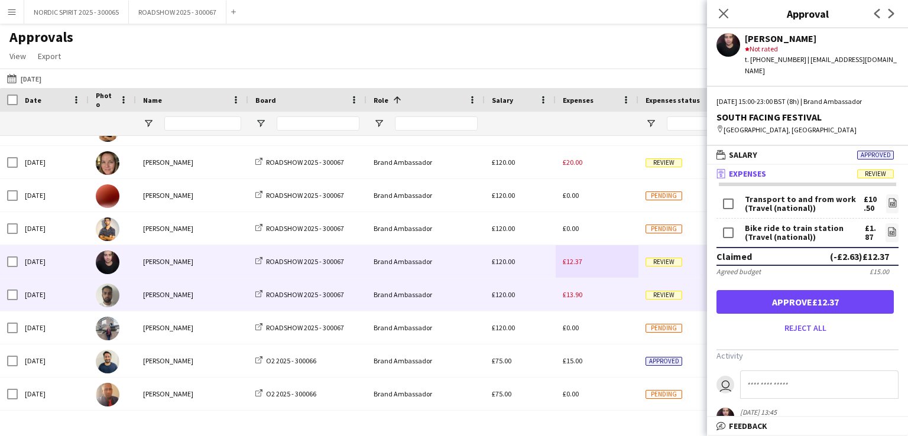
click at [575, 296] on span "£13.90" at bounding box center [573, 294] width 20 height 9
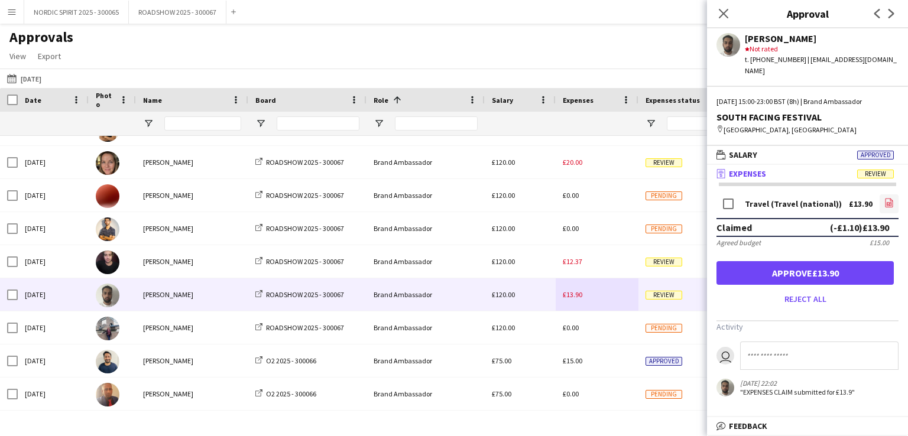
click at [891, 199] on icon "file-image" at bounding box center [889, 202] width 9 height 9
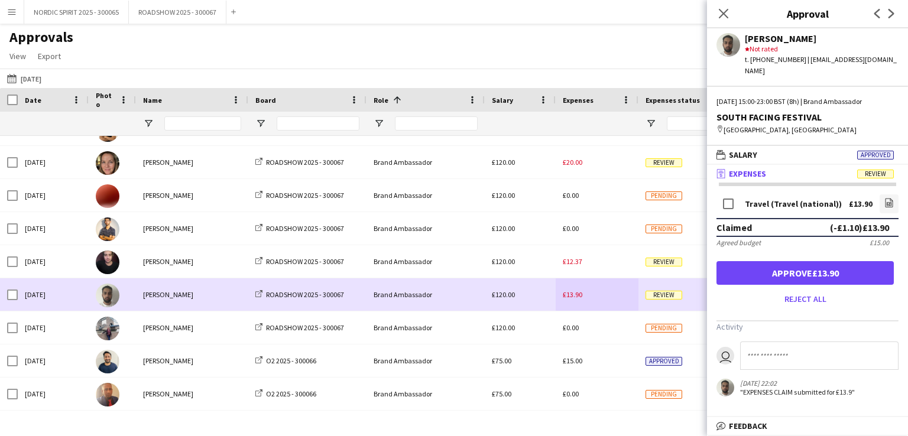
click at [603, 296] on div "£13.90" at bounding box center [597, 295] width 83 height 33
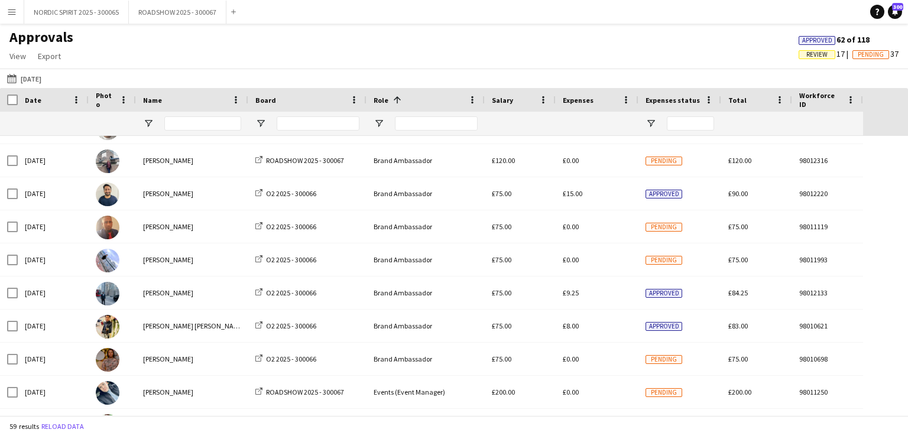
scroll to position [1367, 0]
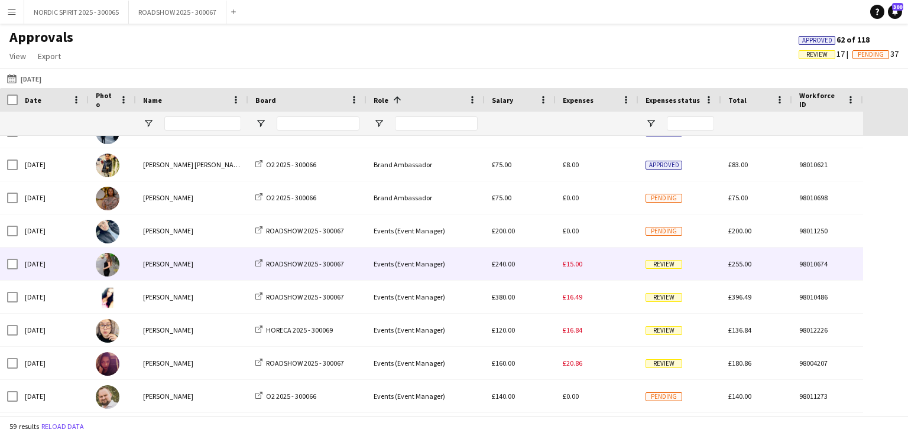
click at [571, 269] on div "£15.00" at bounding box center [597, 264] width 83 height 33
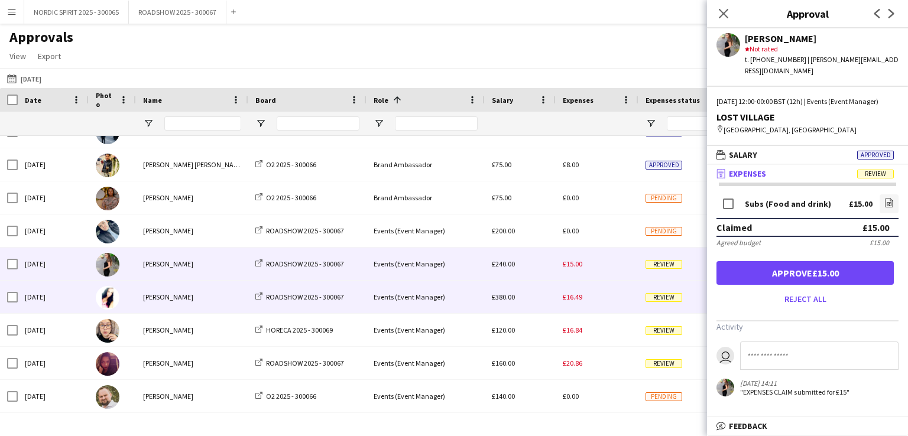
click at [572, 299] on span "£16.49" at bounding box center [573, 297] width 20 height 9
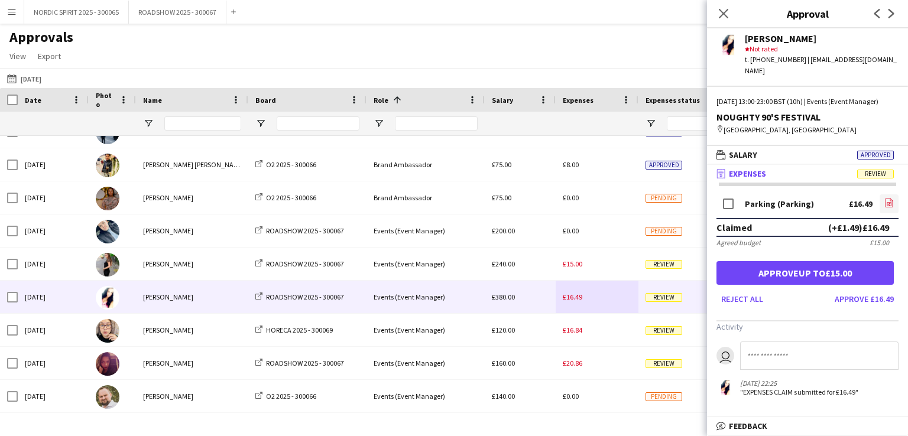
click at [892, 202] on icon "file-image" at bounding box center [889, 202] width 9 height 9
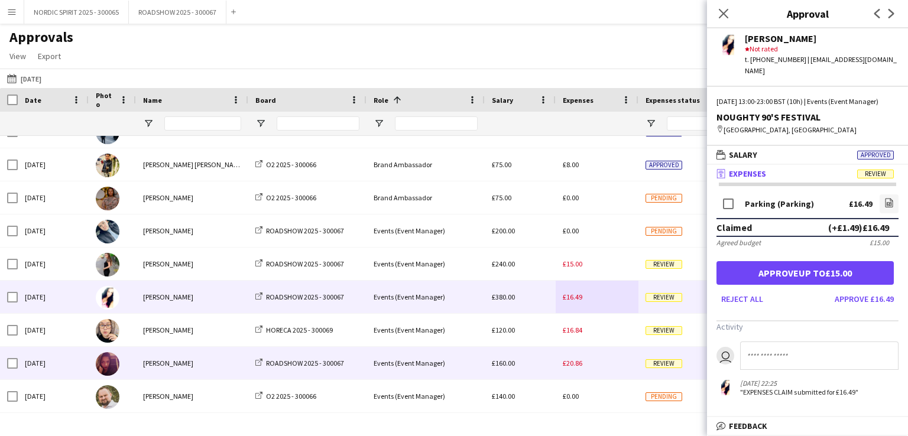
click at [577, 365] on span "£20.86" at bounding box center [573, 363] width 20 height 9
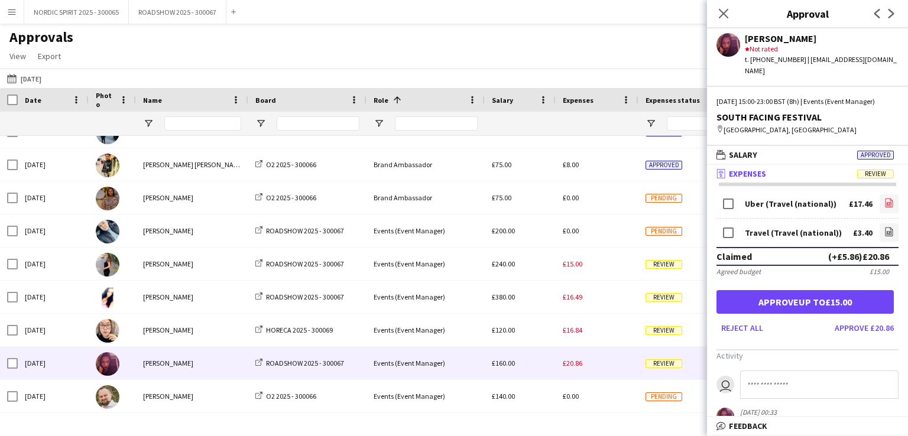
click at [885, 202] on icon "file-image" at bounding box center [889, 202] width 9 height 9
click at [885, 228] on icon "file-image" at bounding box center [889, 231] width 9 height 9
click at [30, 76] on button "[DATE] [DATE]" at bounding box center [24, 79] width 39 height 14
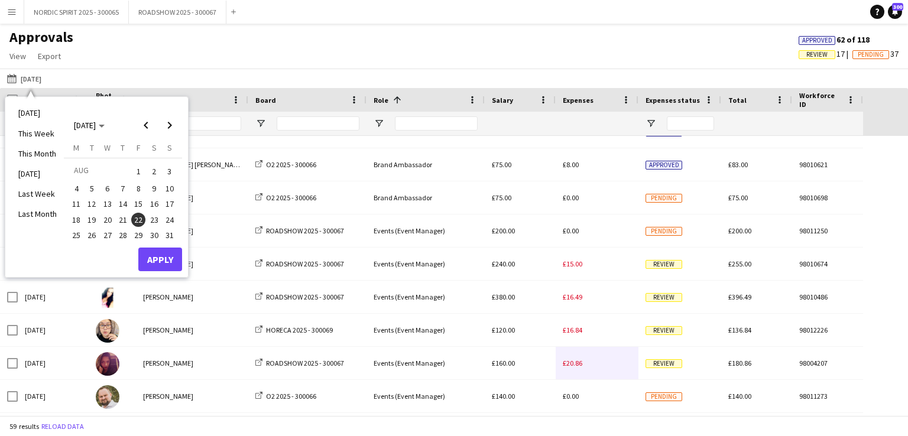
click at [156, 218] on span "23" at bounding box center [154, 220] width 14 height 14
click at [167, 255] on button "Apply" at bounding box center [160, 260] width 44 height 24
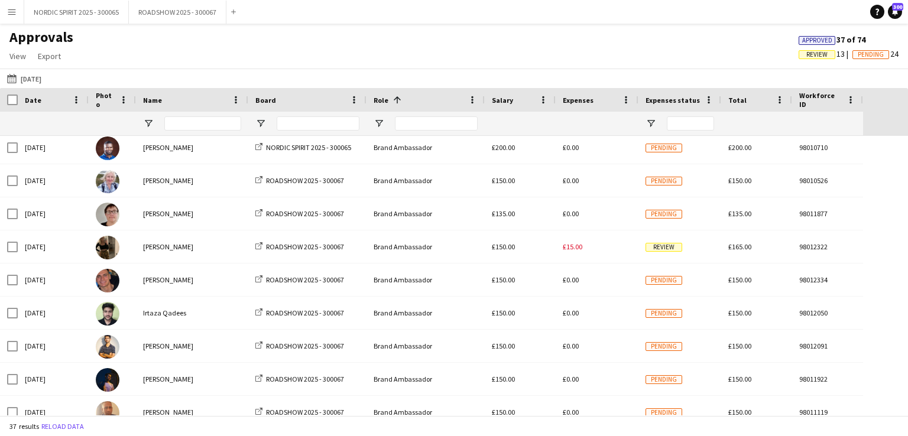
scroll to position [98, 0]
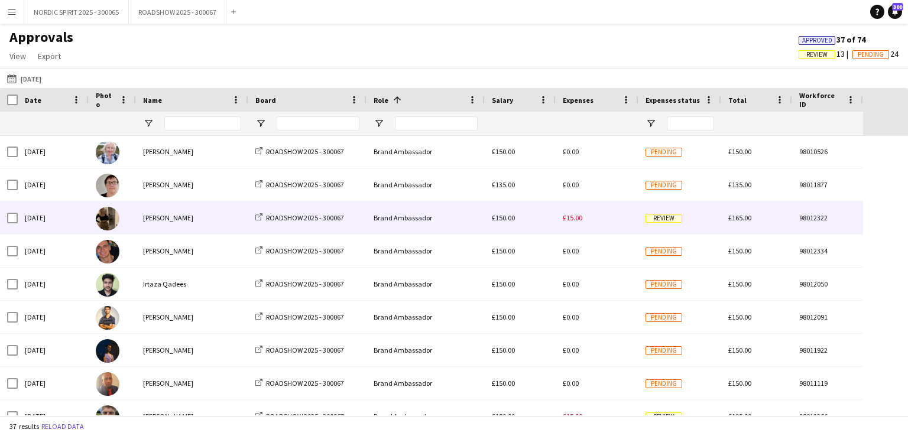
click at [572, 219] on span "£15.00" at bounding box center [573, 217] width 20 height 9
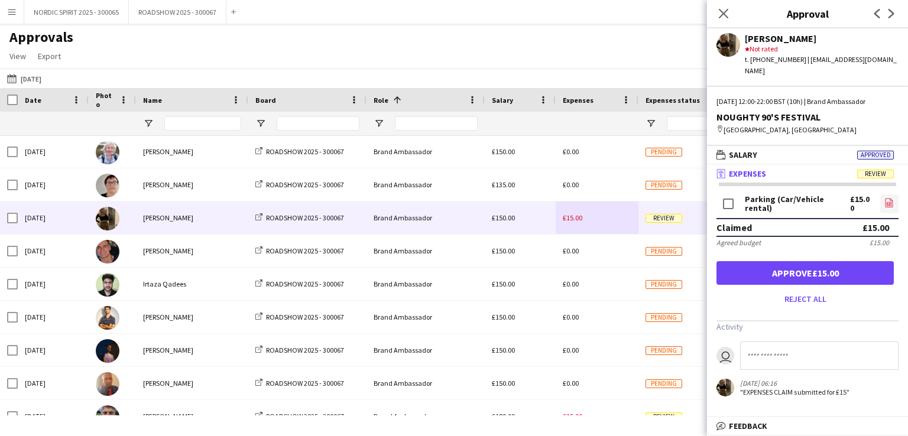
click at [886, 199] on icon at bounding box center [890, 203] width 8 height 9
click at [892, 198] on icon "file-image" at bounding box center [889, 202] width 9 height 9
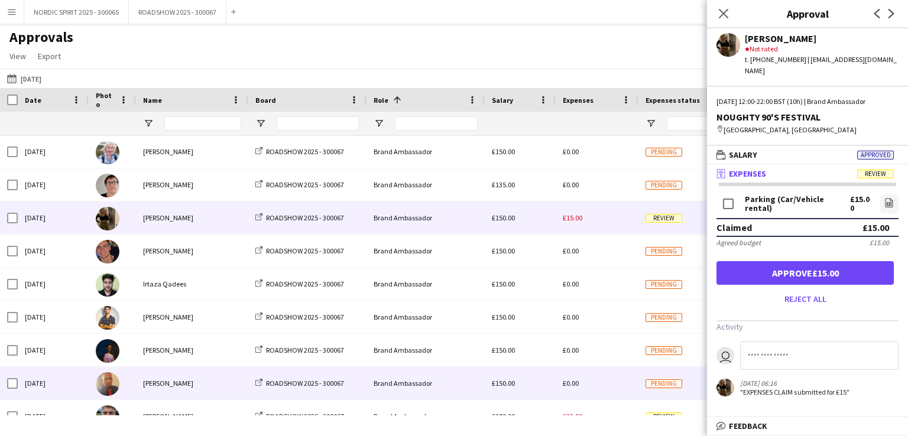
click at [603, 380] on div "£0.00" at bounding box center [597, 383] width 83 height 33
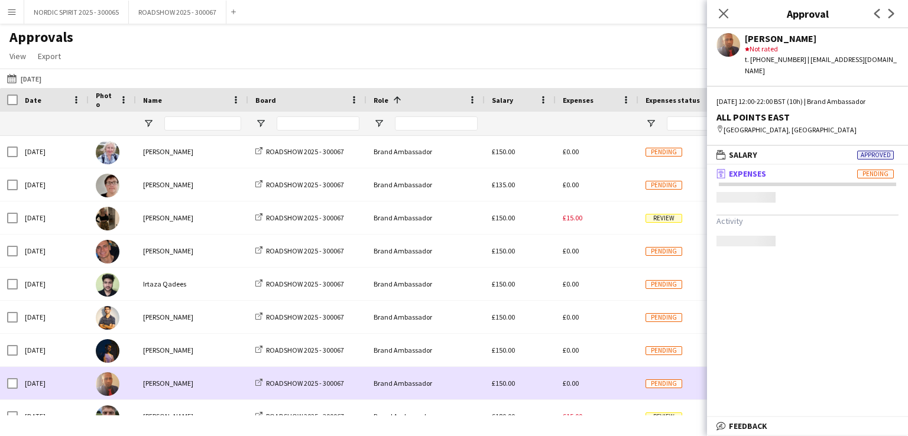
click at [603, 380] on div "£0.00" at bounding box center [597, 383] width 83 height 33
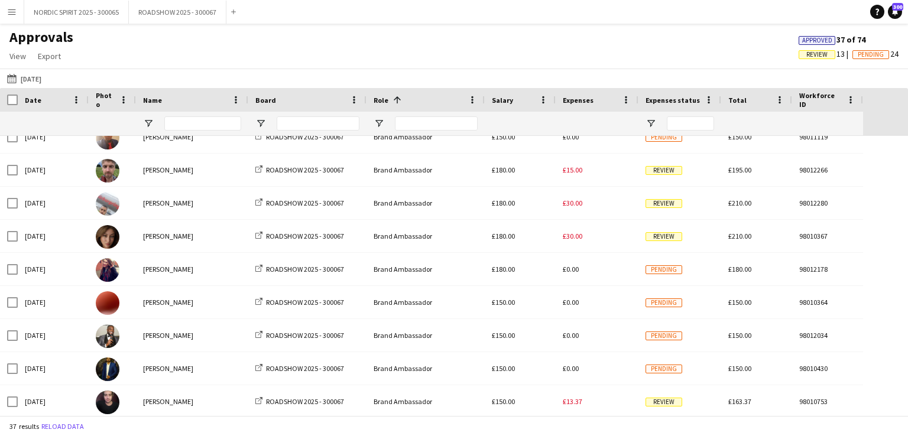
scroll to position [355, 0]
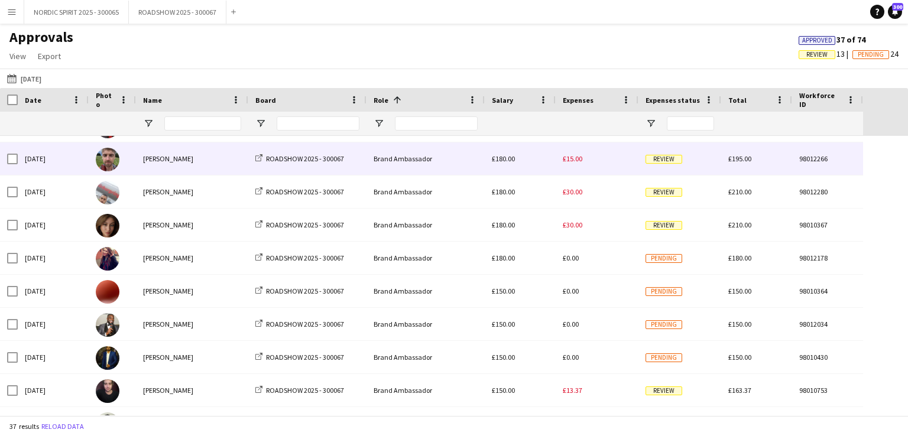
click at [576, 165] on div "£15.00" at bounding box center [597, 159] width 83 height 33
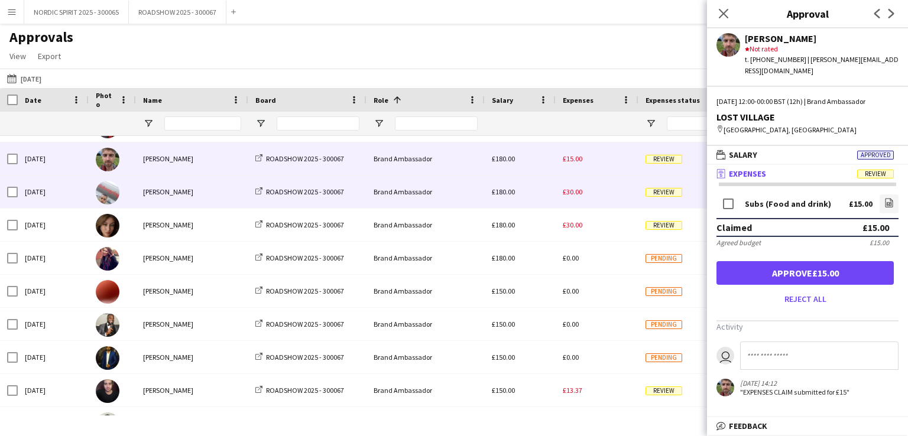
click at [565, 191] on span "£30.00" at bounding box center [573, 191] width 20 height 9
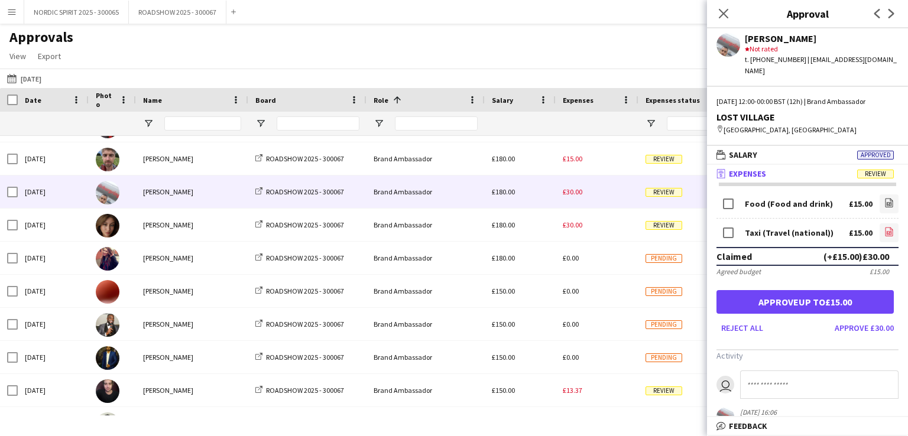
click at [885, 227] on icon "file-image" at bounding box center [889, 231] width 9 height 9
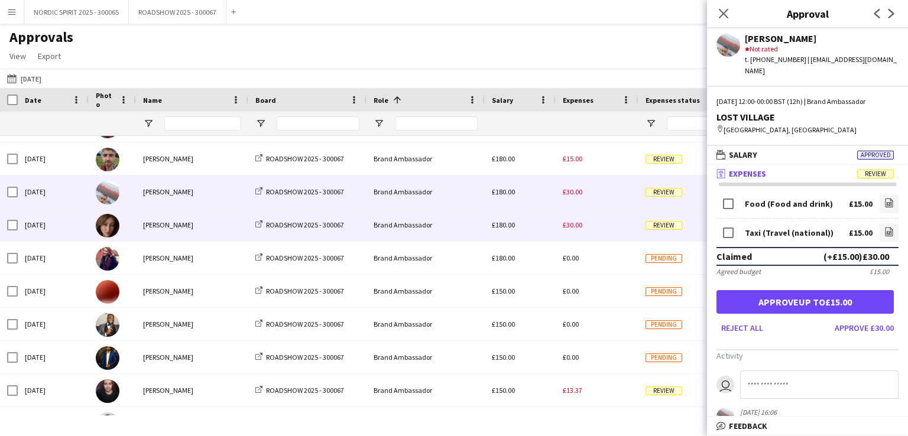
click at [574, 225] on span "£30.00" at bounding box center [573, 225] width 20 height 9
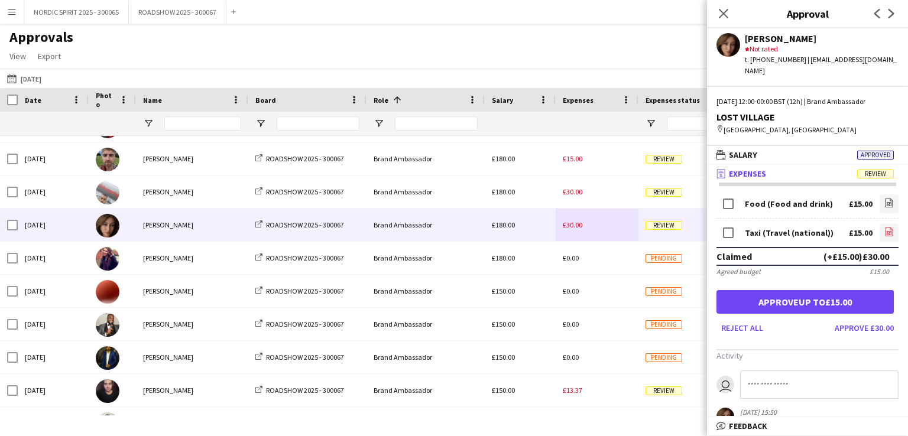
click at [885, 232] on icon "file-image" at bounding box center [889, 231] width 9 height 9
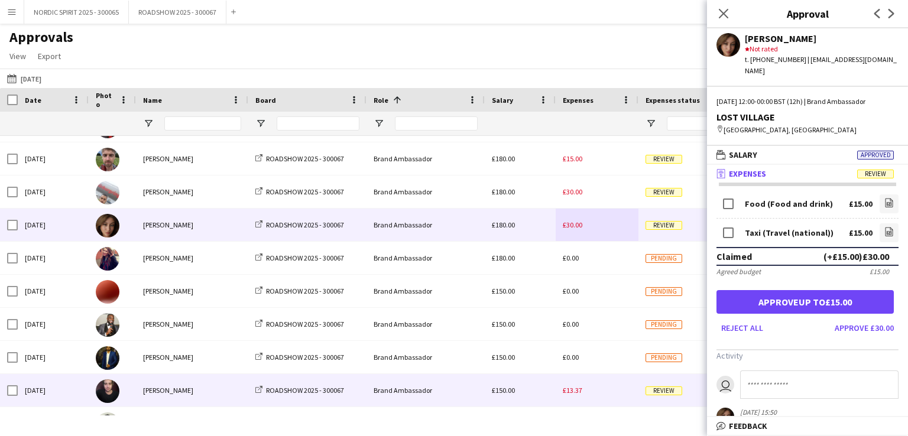
click at [571, 391] on span "£13.37" at bounding box center [573, 390] width 20 height 9
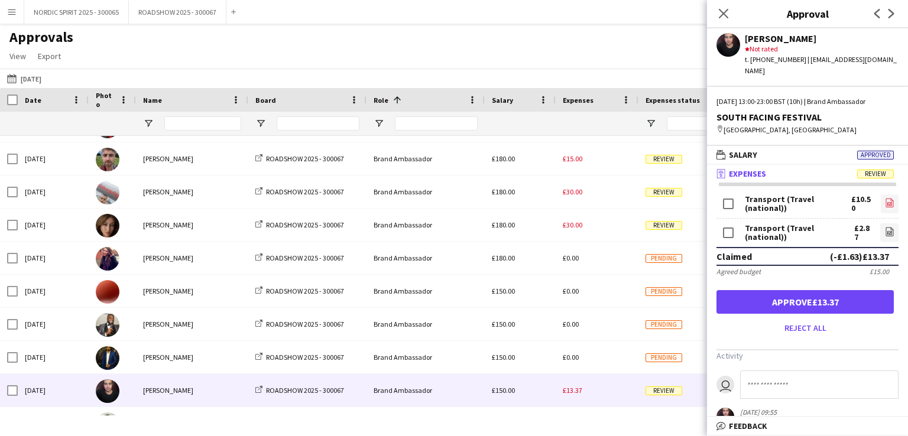
click at [881, 195] on link "file-image" at bounding box center [890, 204] width 18 height 19
click at [885, 227] on icon "file-image" at bounding box center [889, 231] width 9 height 9
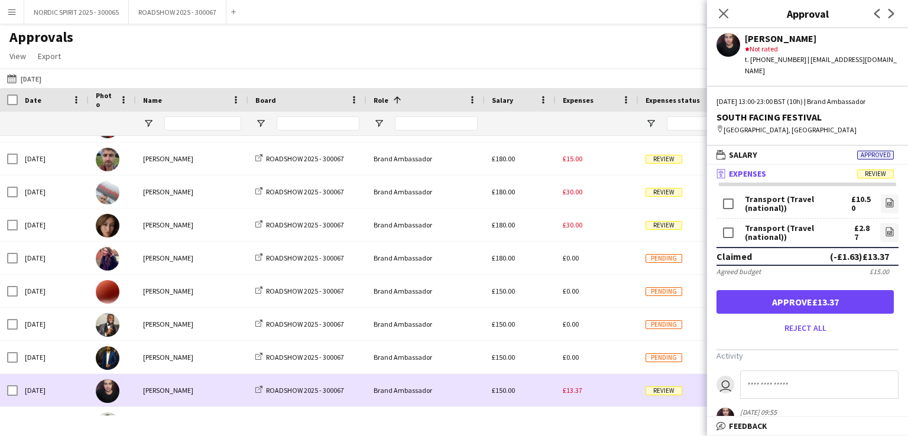
click at [610, 397] on div "£13.37" at bounding box center [597, 390] width 83 height 33
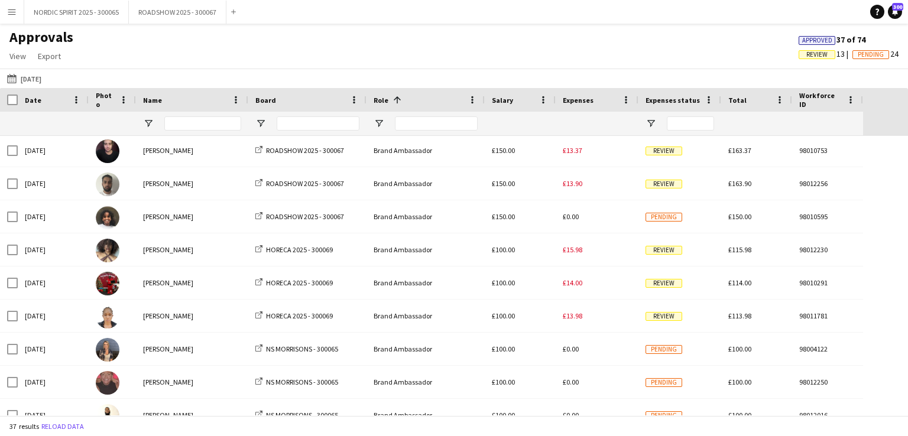
scroll to position [603, 0]
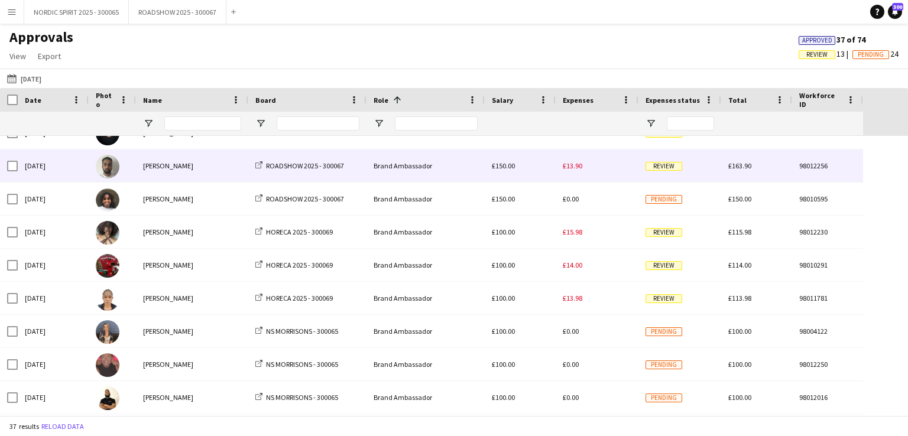
click at [575, 169] on span "£13.90" at bounding box center [573, 165] width 20 height 9
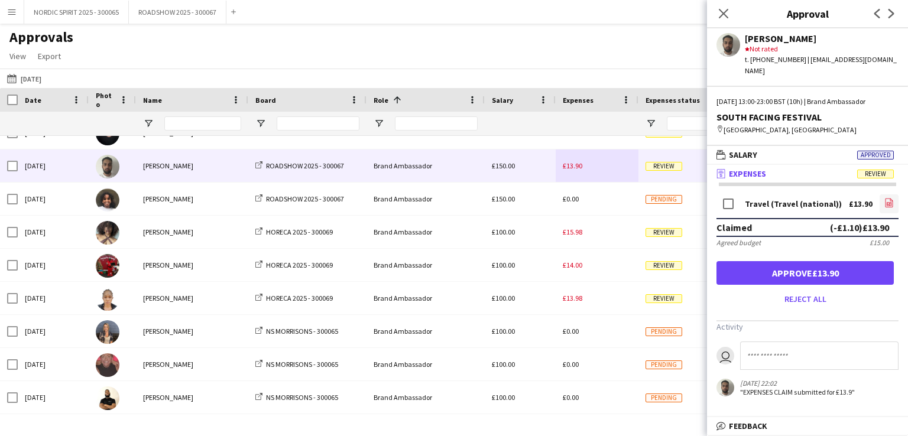
click at [889, 199] on icon "file-image" at bounding box center [889, 202] width 9 height 9
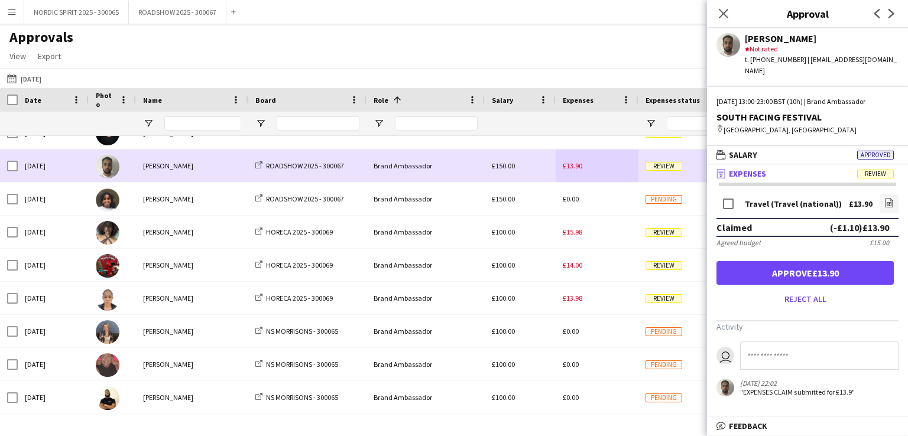
click at [597, 170] on div "£13.90" at bounding box center [597, 166] width 83 height 33
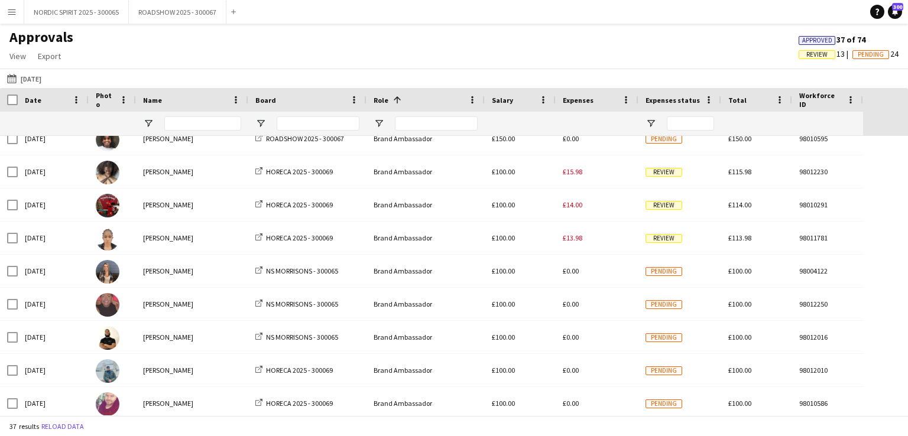
scroll to position [714, 0]
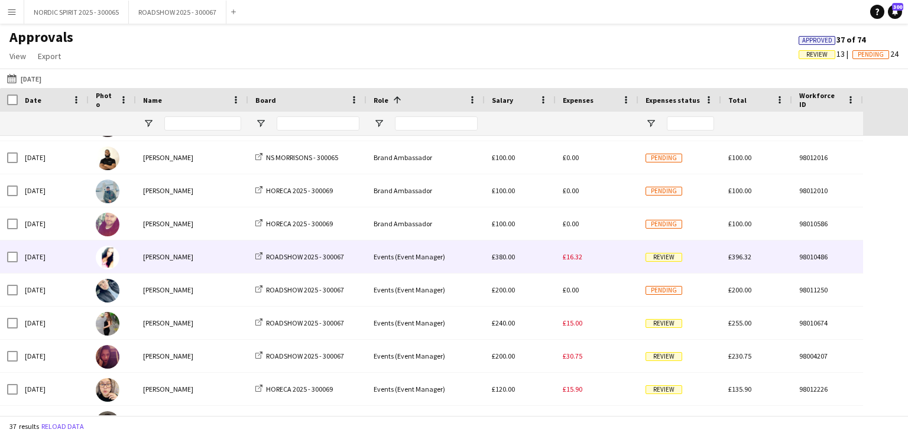
click at [575, 258] on span "£16.32" at bounding box center [573, 257] width 20 height 9
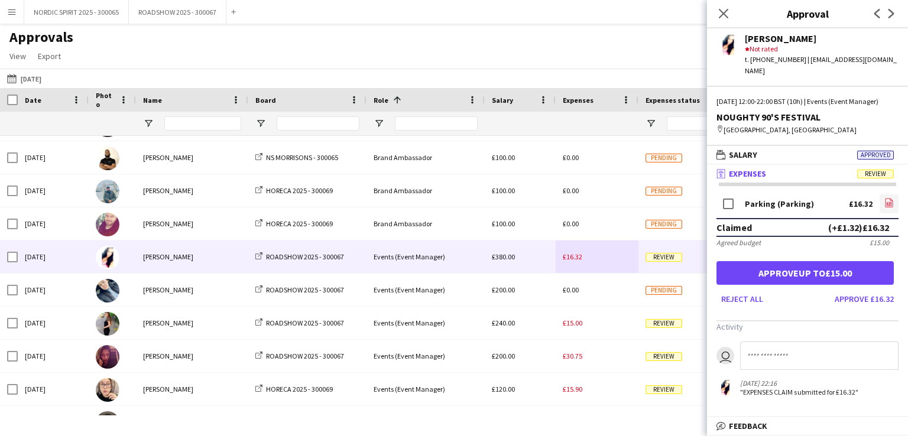
click at [889, 199] on icon at bounding box center [890, 203] width 8 height 9
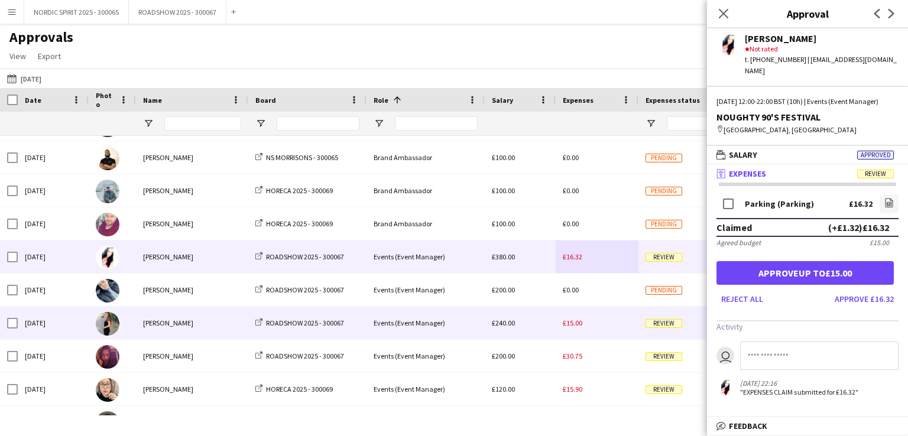
click at [572, 328] on div "£15.00" at bounding box center [597, 323] width 83 height 33
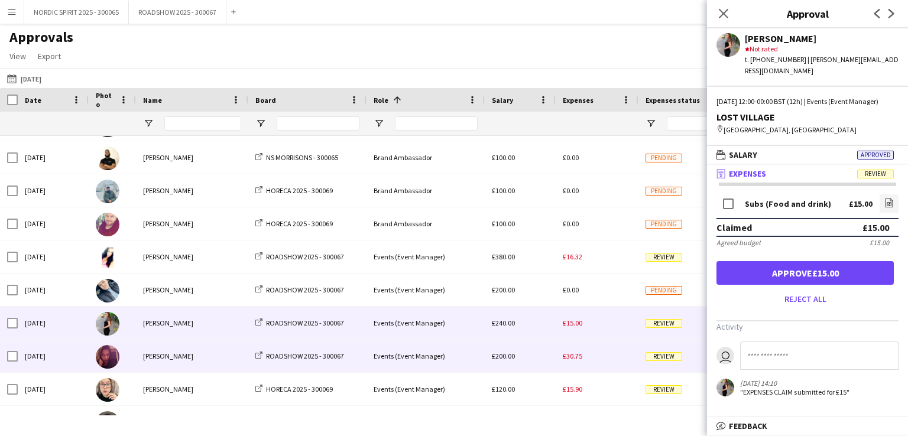
click at [572, 357] on span "£30.75" at bounding box center [573, 356] width 20 height 9
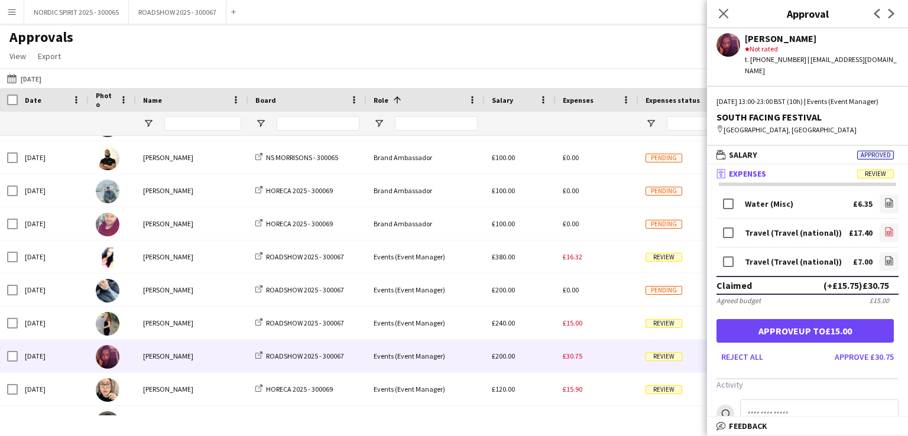
click at [885, 230] on icon "file-image" at bounding box center [889, 231] width 9 height 9
click at [889, 261] on icon at bounding box center [889, 261] width 1 height 1
click at [40, 80] on button "[DATE] [DATE]" at bounding box center [24, 79] width 39 height 14
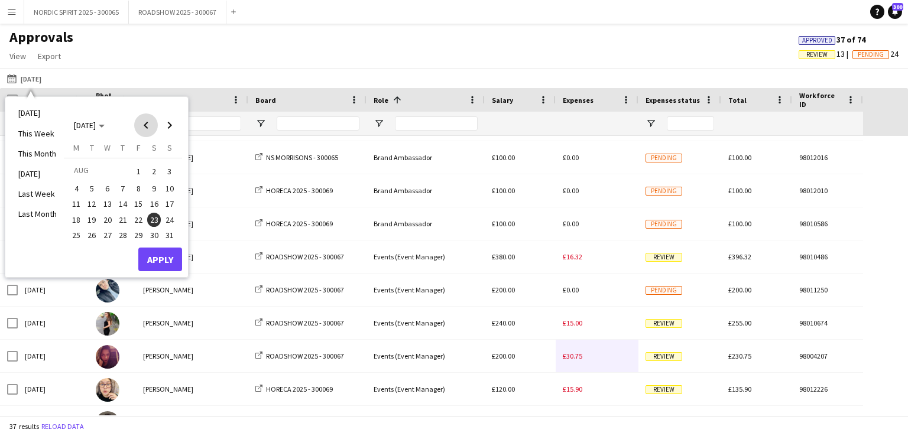
click at [145, 125] on span "Previous month" at bounding box center [146, 126] width 24 height 24
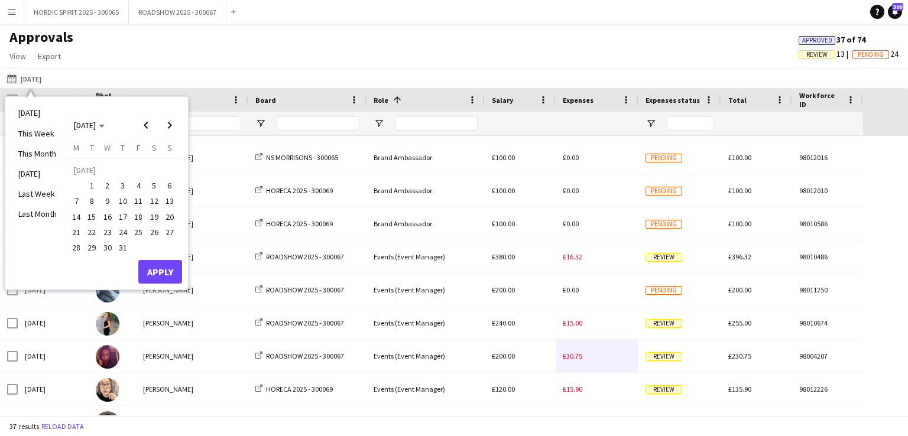
click at [137, 228] on span "25" at bounding box center [138, 232] width 14 height 14
click at [152, 270] on button "Apply" at bounding box center [160, 272] width 44 height 24
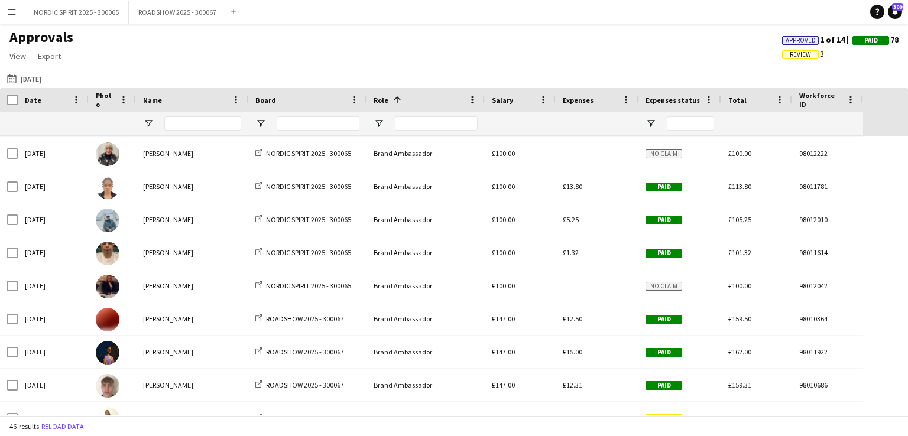
scroll to position [173, 0]
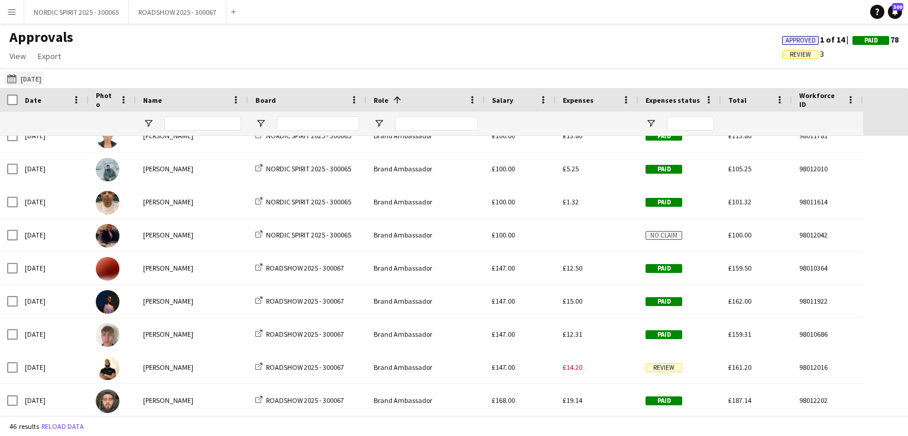
click at [35, 77] on button "[DATE] [DATE]" at bounding box center [24, 79] width 39 height 14
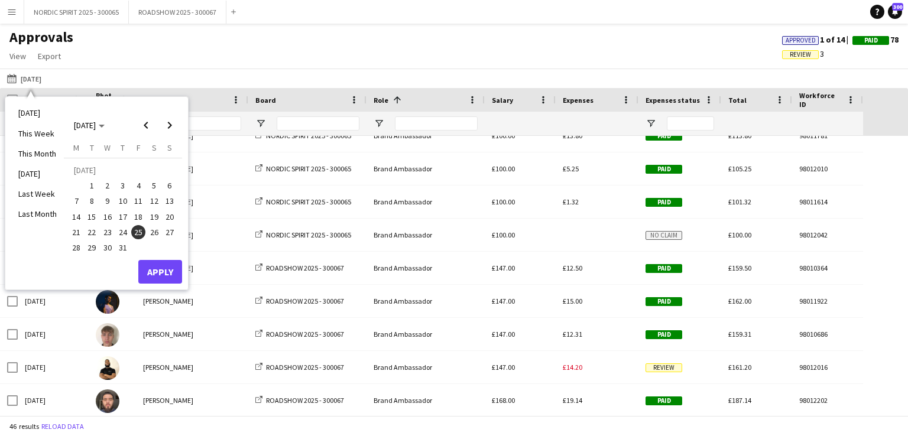
click at [154, 231] on span "26" at bounding box center [154, 232] width 14 height 14
click at [166, 271] on button "Apply" at bounding box center [160, 272] width 44 height 24
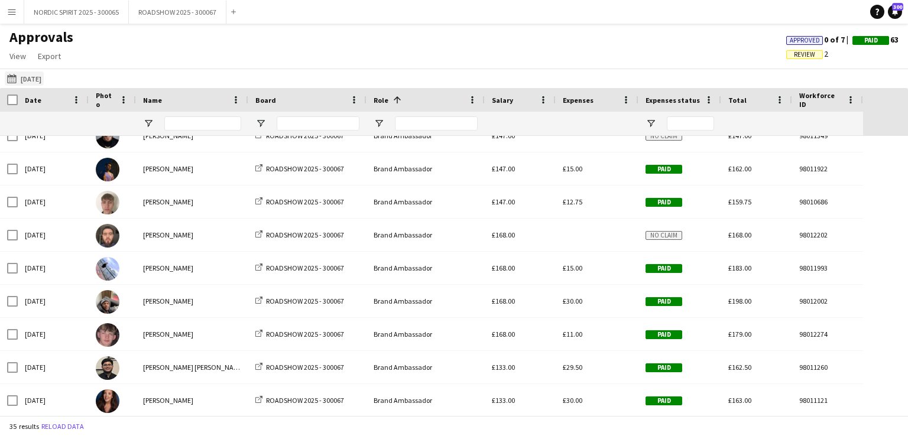
click at [40, 77] on button "[DATE] [DATE]" at bounding box center [24, 79] width 39 height 14
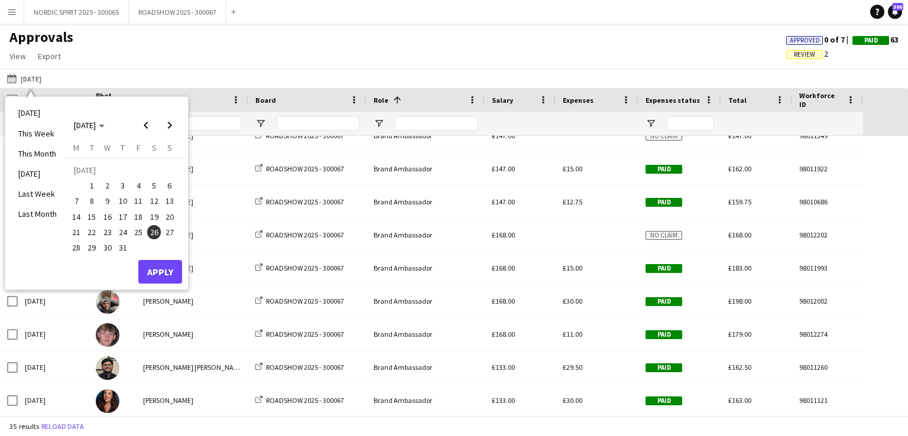
click at [121, 249] on span "31" at bounding box center [123, 248] width 14 height 14
click at [160, 268] on button "Apply" at bounding box center [160, 272] width 44 height 24
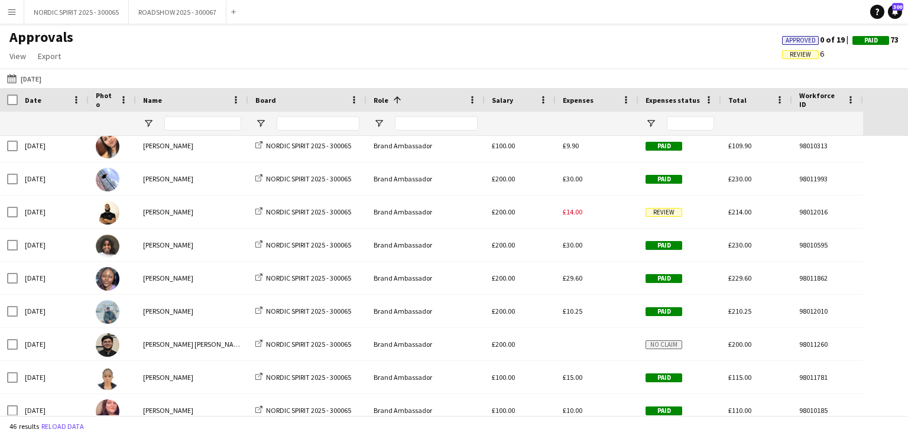
scroll to position [180, 0]
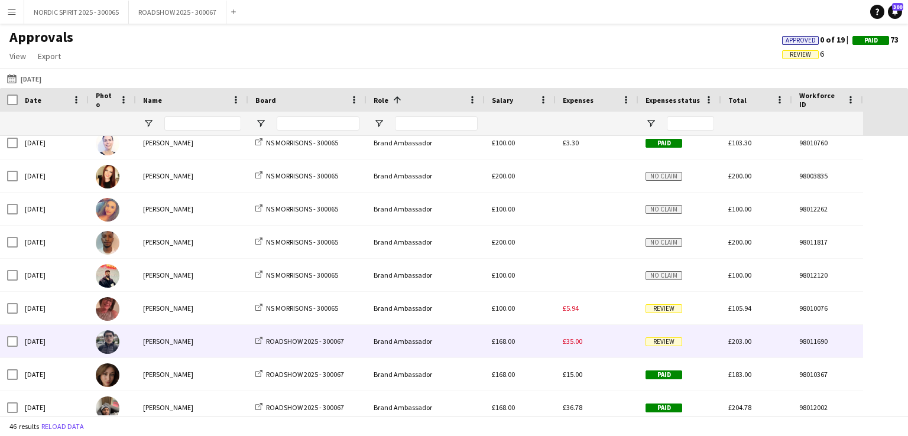
click at [574, 344] on span "£35.00" at bounding box center [573, 341] width 20 height 9
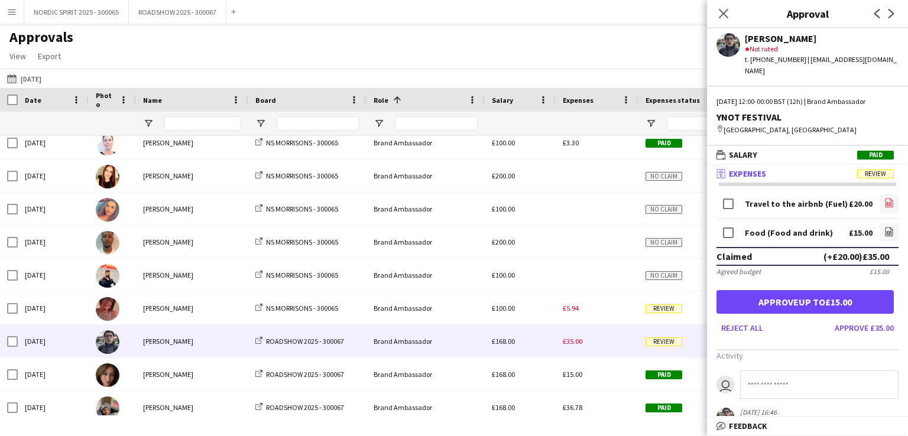
click at [885, 198] on icon "file-image" at bounding box center [889, 202] width 9 height 9
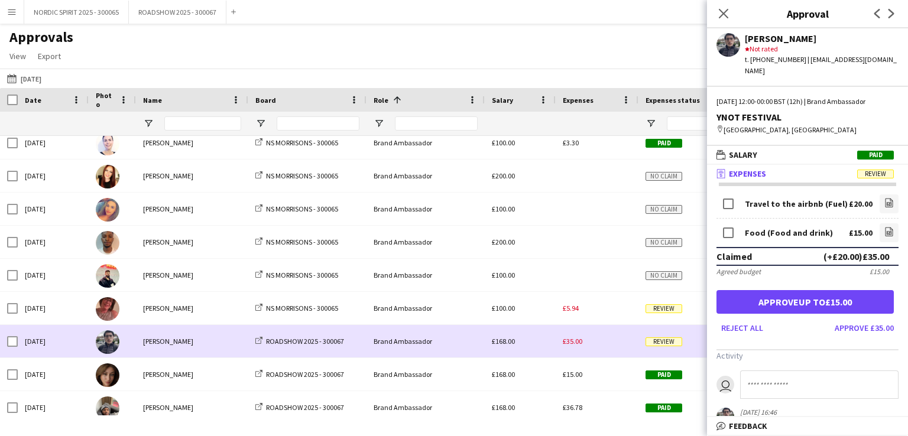
click at [601, 343] on div "£35.00" at bounding box center [597, 341] width 83 height 33
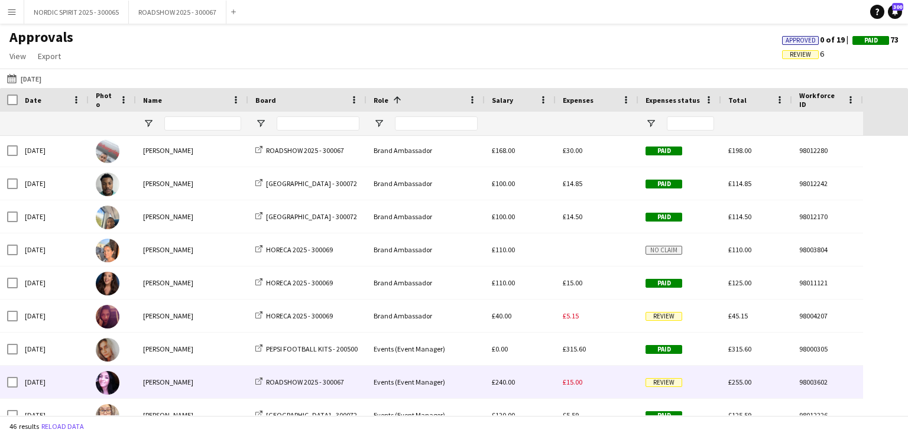
click at [576, 385] on span "£15.00" at bounding box center [573, 382] width 20 height 9
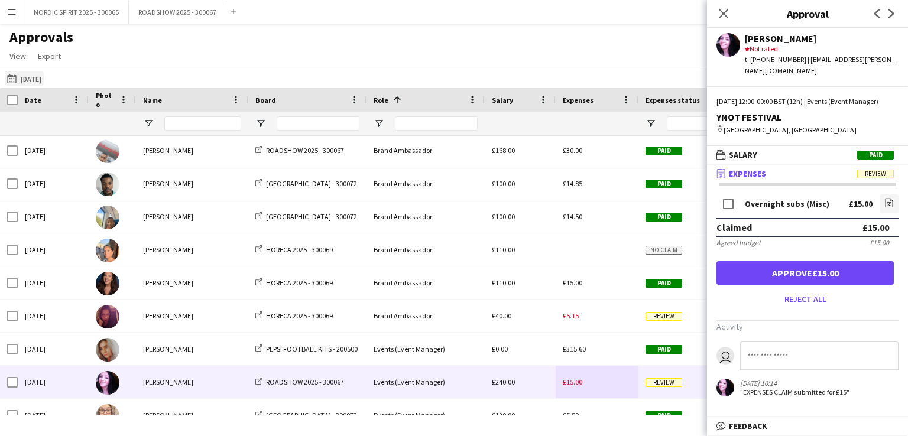
click at [30, 77] on button "[DATE] [DATE]" at bounding box center [24, 79] width 39 height 14
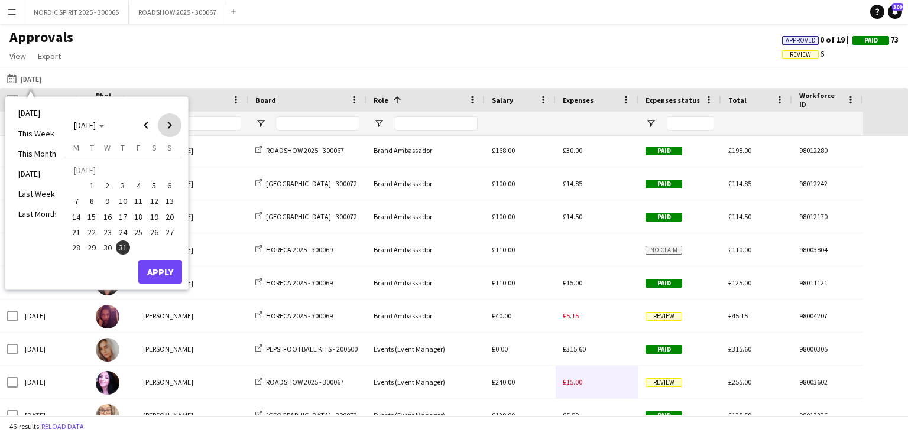
click at [168, 124] on span "Next month" at bounding box center [170, 126] width 24 height 24
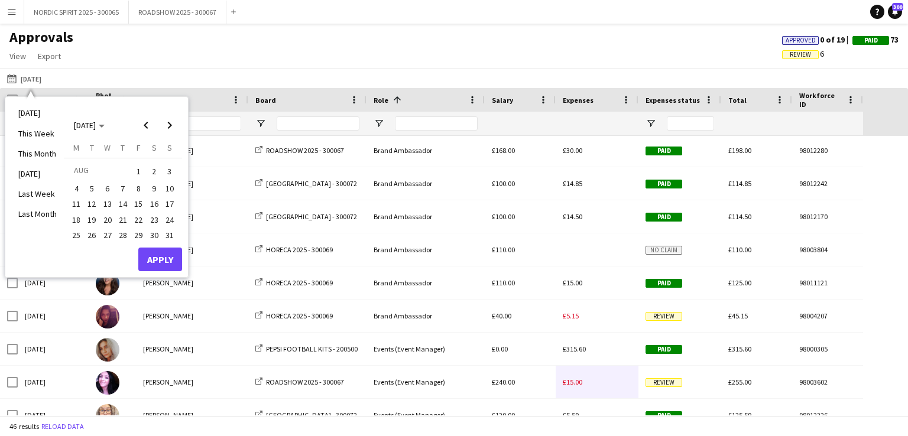
click at [138, 170] on span "1" at bounding box center [138, 171] width 14 height 17
click at [157, 258] on button "Apply" at bounding box center [160, 260] width 44 height 24
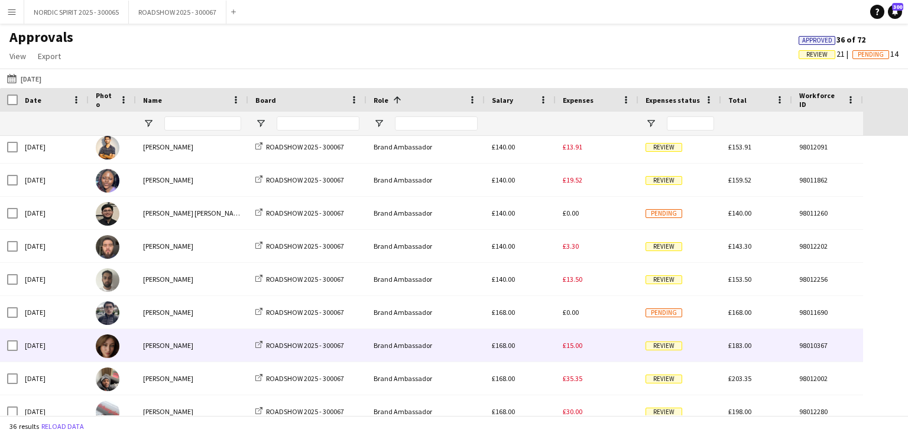
click at [577, 347] on span "£15.00" at bounding box center [573, 345] width 20 height 9
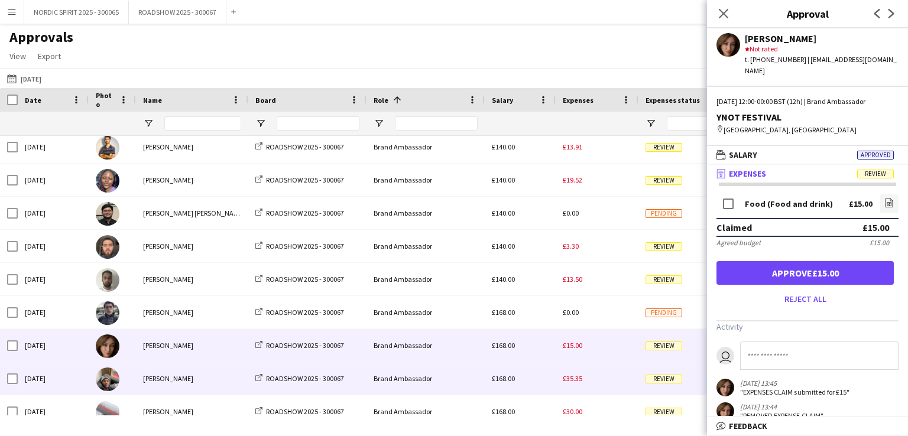
click at [574, 381] on span "£35.35" at bounding box center [573, 378] width 20 height 9
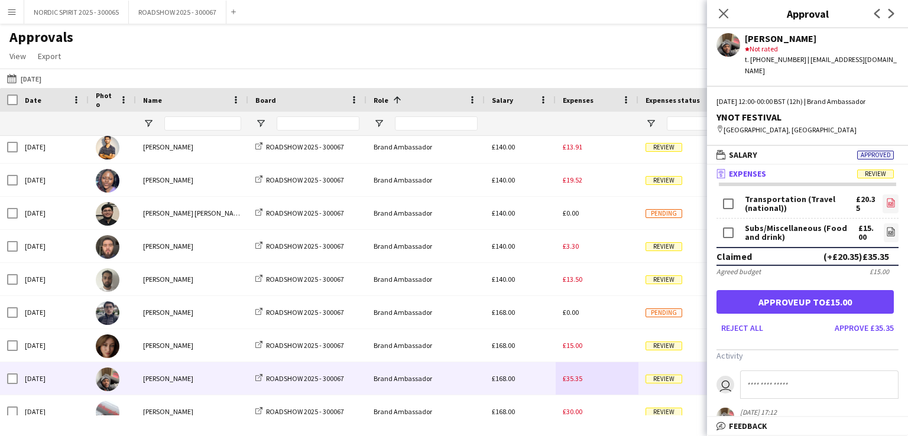
click at [891, 203] on icon at bounding box center [891, 203] width 1 height 1
click at [886, 198] on icon "file-image" at bounding box center [890, 202] width 9 height 9
click at [43, 76] on button "[DATE] [DATE]" at bounding box center [24, 79] width 39 height 14
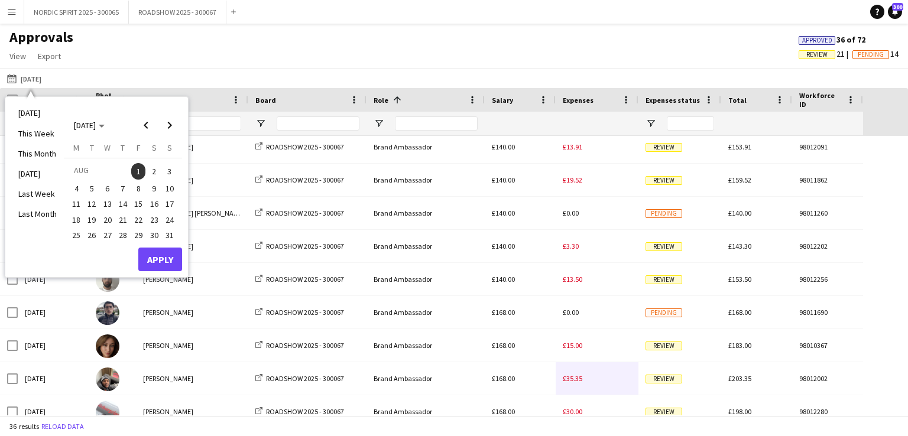
click at [154, 171] on span "2" at bounding box center [154, 171] width 14 height 17
click at [161, 261] on button "Apply" at bounding box center [160, 260] width 44 height 24
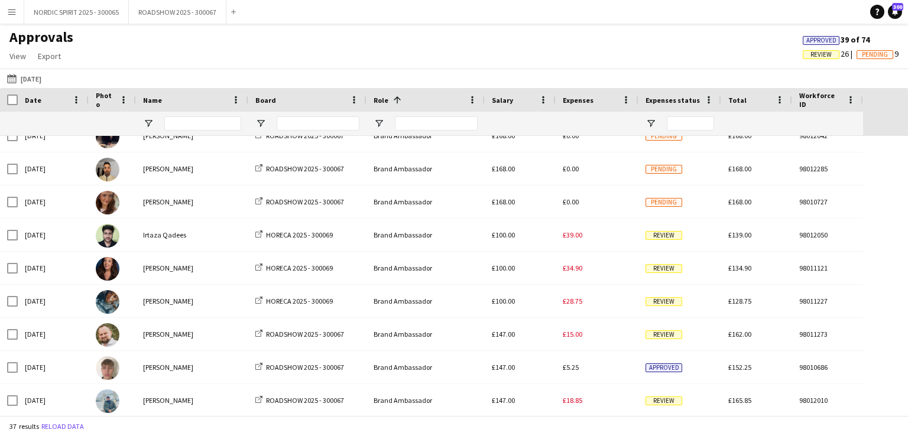
scroll to position [94, 0]
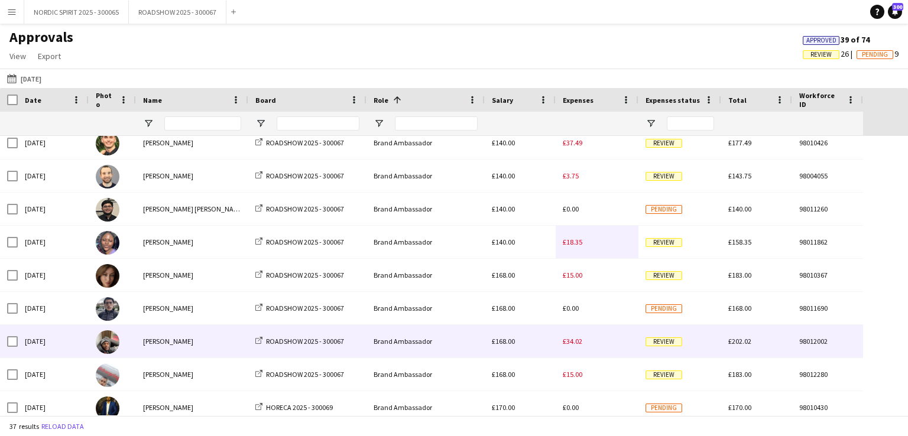
click at [574, 344] on span "£34.02" at bounding box center [573, 341] width 20 height 9
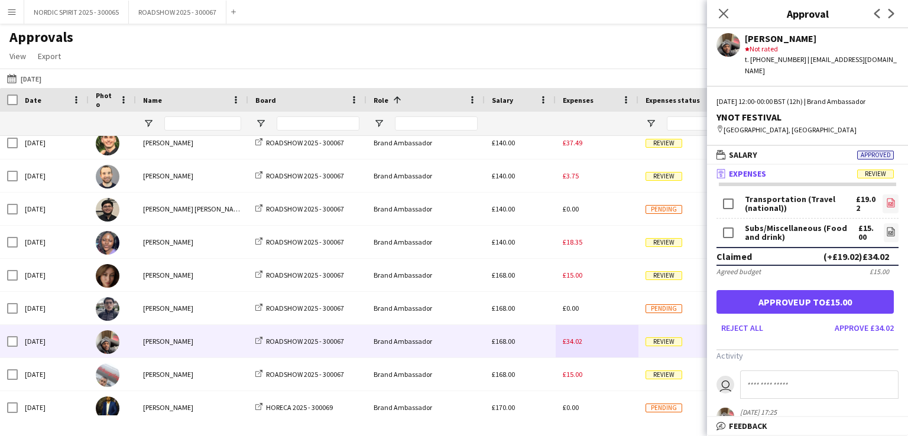
click at [886, 198] on icon "file-image" at bounding box center [890, 202] width 9 height 9
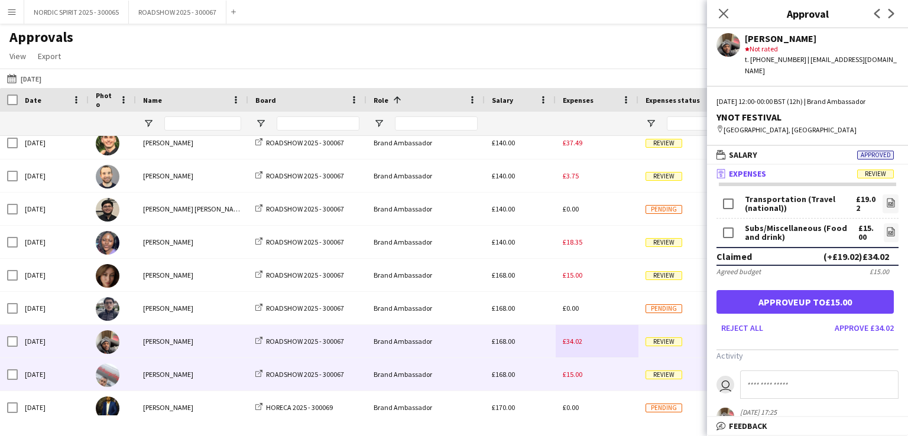
click at [575, 376] on span "£15.00" at bounding box center [573, 374] width 20 height 9
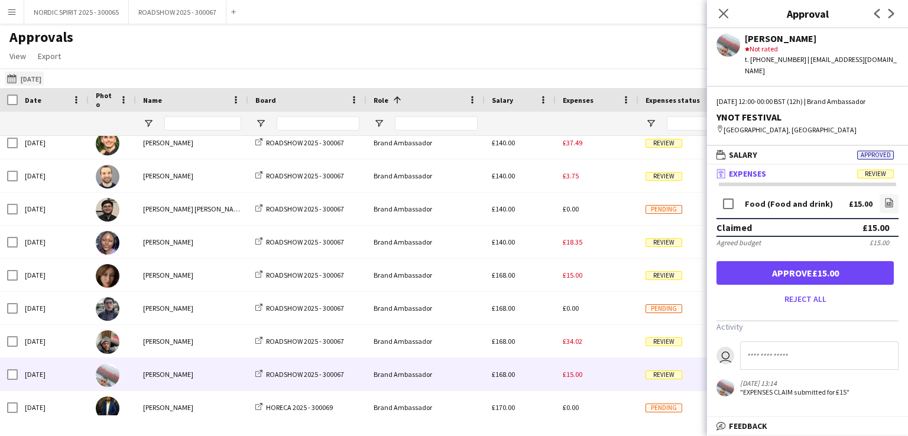
click at [35, 79] on button "[DATE] [DATE]" at bounding box center [24, 79] width 39 height 14
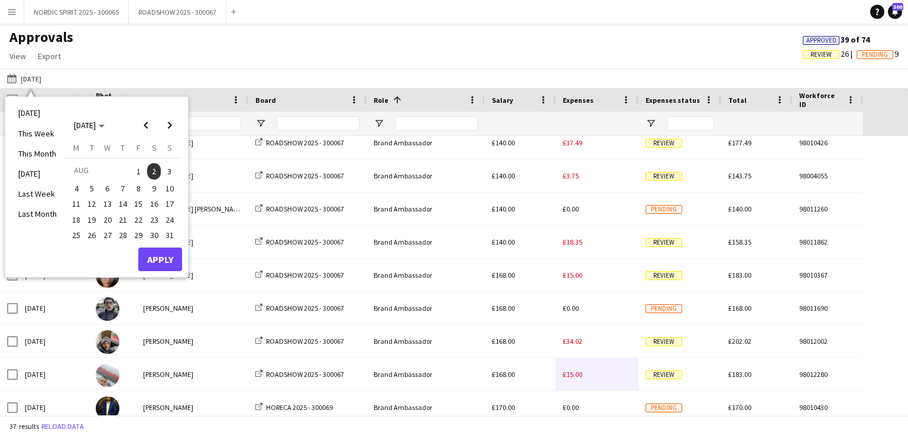
click at [170, 170] on span "3" at bounding box center [170, 171] width 14 height 17
click at [149, 255] on button "Apply" at bounding box center [160, 260] width 44 height 24
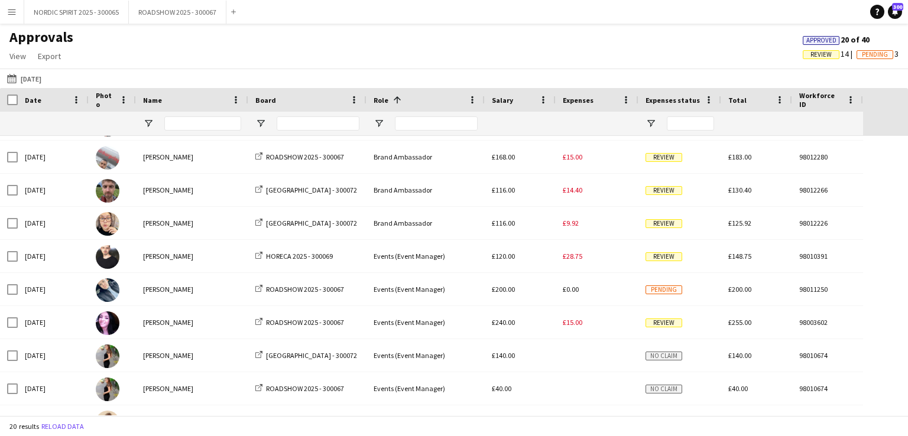
scroll to position [310, 0]
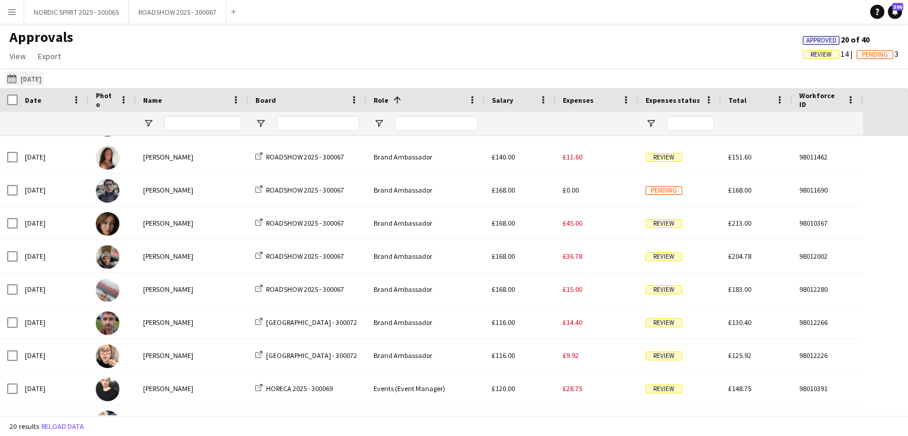
click at [44, 79] on button "[DATE] [DATE]" at bounding box center [24, 79] width 39 height 14
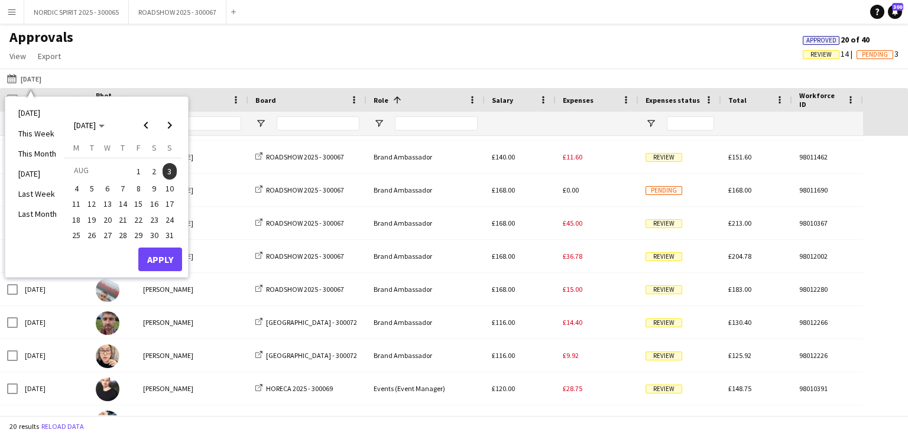
click at [121, 218] on span "21" at bounding box center [123, 220] width 14 height 14
click at [156, 254] on button "Apply" at bounding box center [160, 260] width 44 height 24
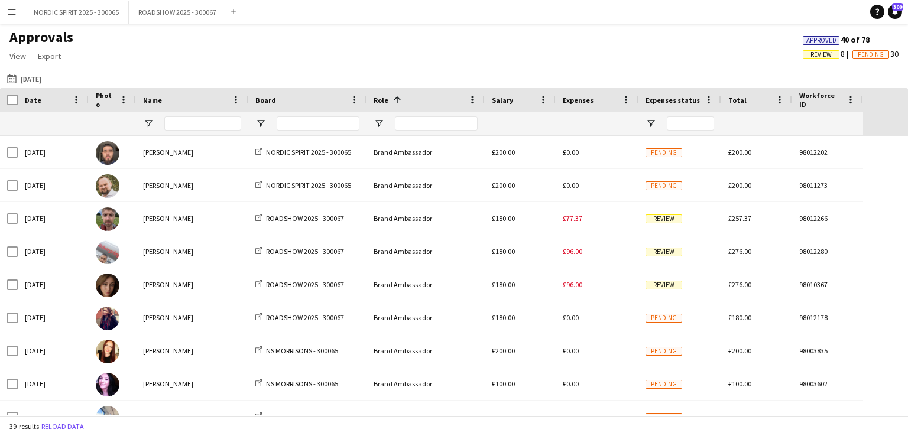
scroll to position [378, 0]
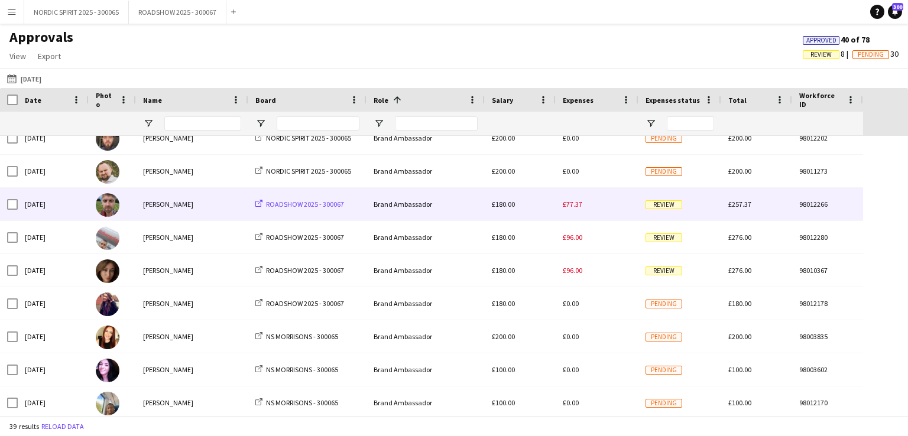
click at [302, 203] on span "ROADSHOW 2025 - 300067" at bounding box center [305, 204] width 78 height 9
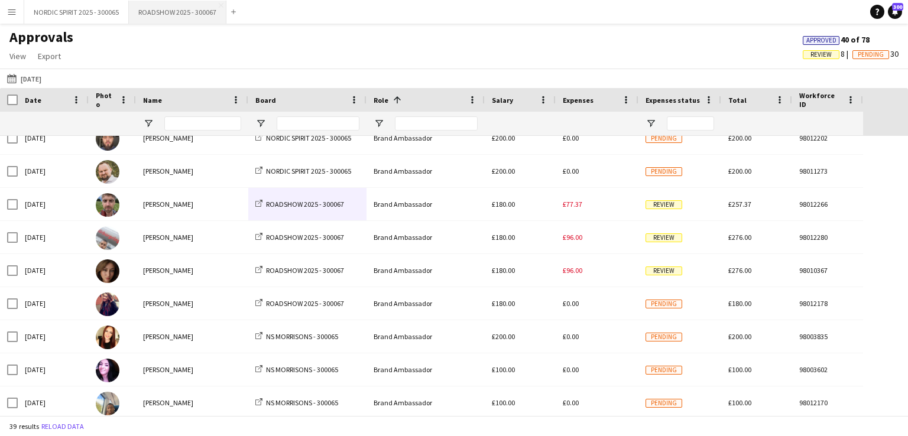
click at [157, 11] on button "ROADSHOW 2025 - 300067 Close" at bounding box center [178, 12] width 98 height 23
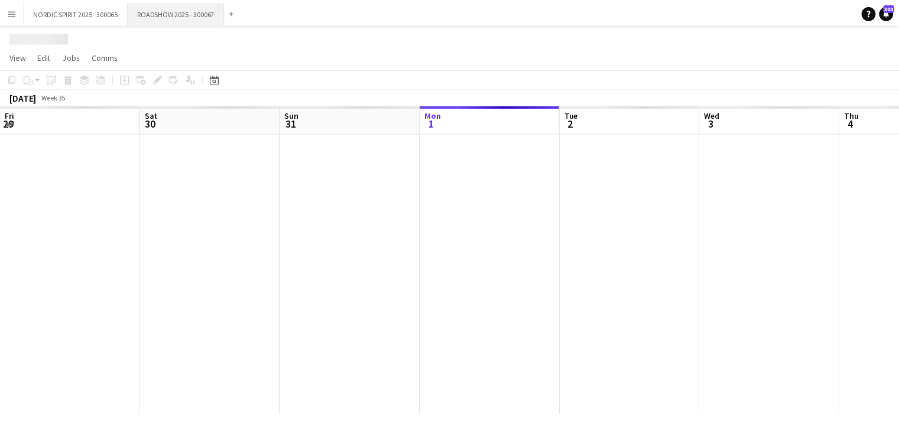
scroll to position [0, 283]
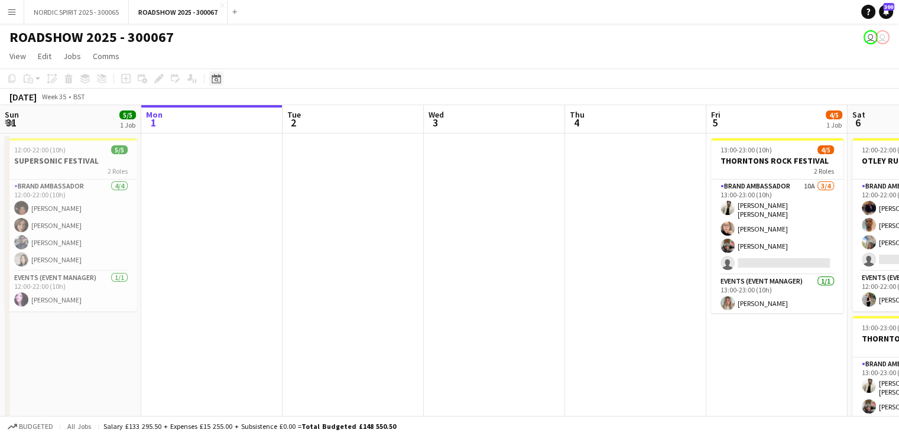
click at [218, 79] on icon "Date picker" at bounding box center [216, 78] width 9 height 9
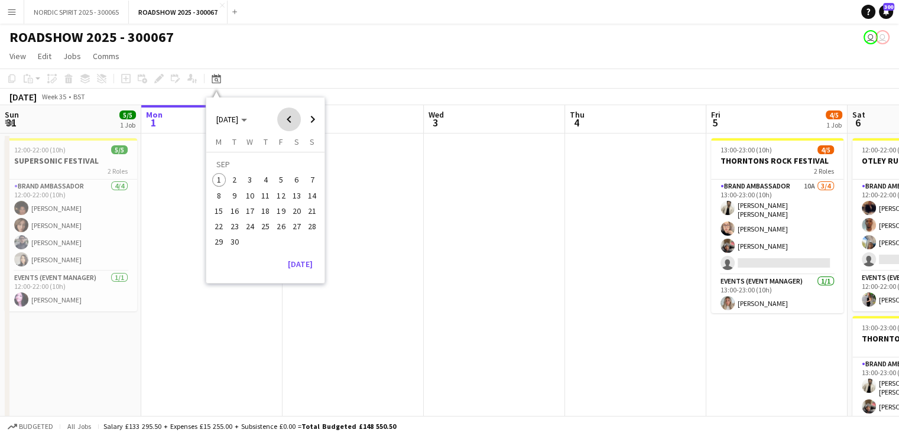
click at [289, 118] on span "Previous month" at bounding box center [289, 120] width 24 height 24
click at [261, 212] on span "21" at bounding box center [265, 214] width 14 height 14
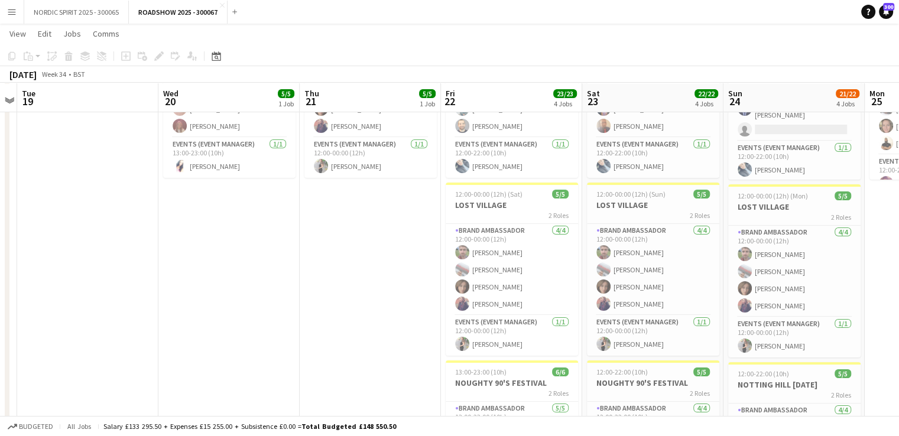
scroll to position [133, 0]
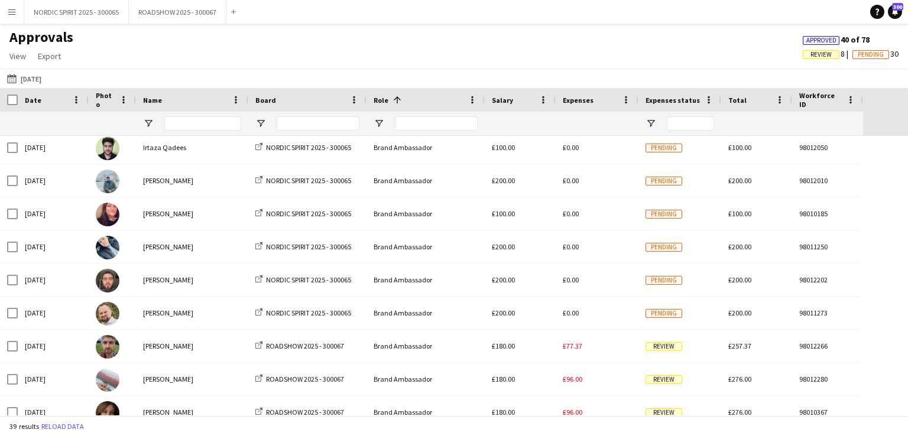
scroll to position [277, 0]
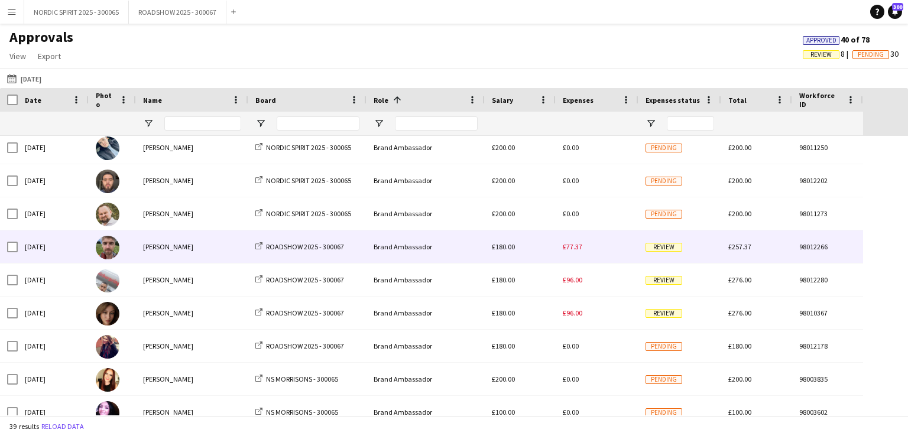
click at [577, 251] on span "£77.37" at bounding box center [573, 246] width 20 height 9
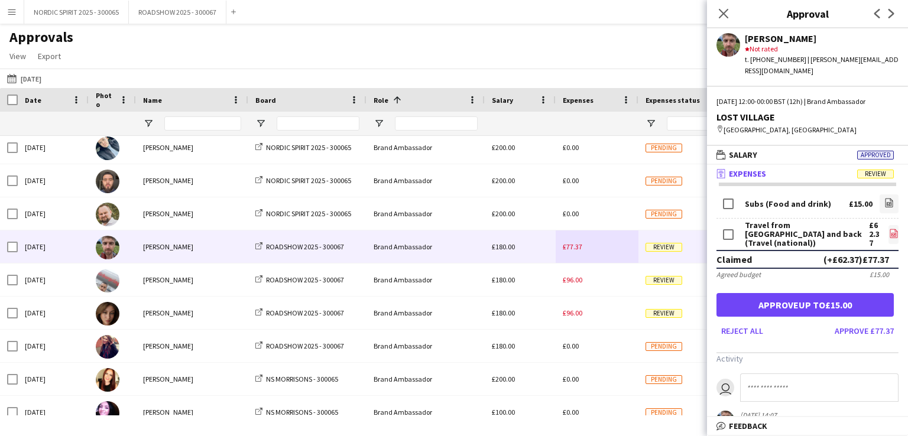
click at [889, 229] on icon "file-image" at bounding box center [893, 233] width 9 height 9
click at [42, 79] on button "[DATE] [DATE]" at bounding box center [24, 79] width 39 height 14
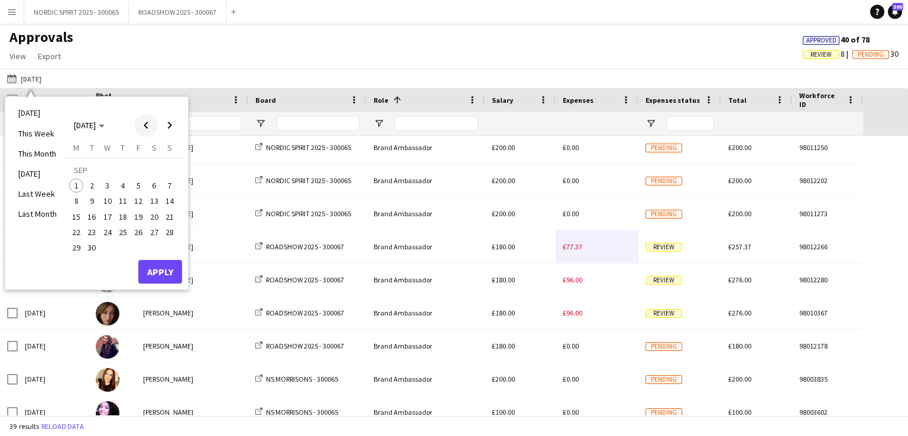
click at [147, 124] on span "Previous month" at bounding box center [146, 126] width 24 height 24
click at [125, 248] on span "31" at bounding box center [123, 248] width 14 height 14
click at [155, 268] on button "Apply" at bounding box center [160, 272] width 44 height 24
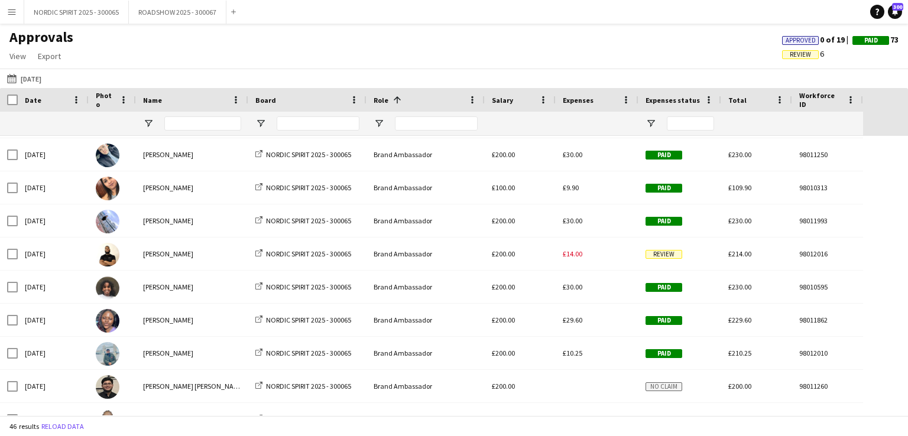
scroll to position [124, 0]
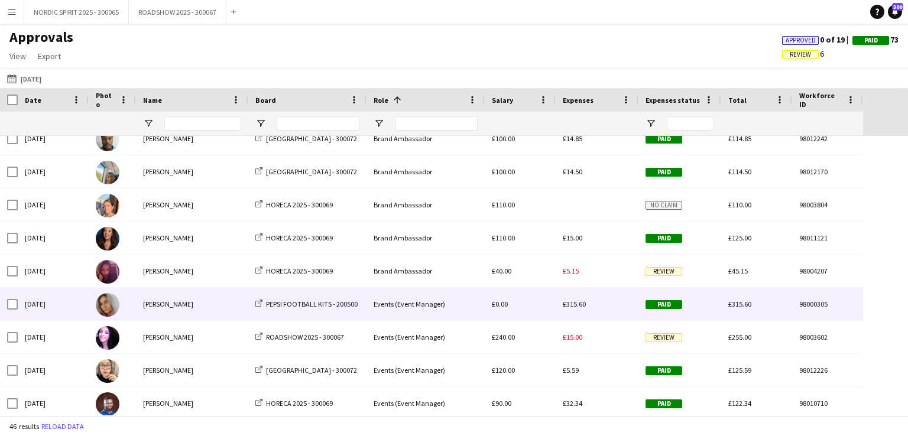
click at [577, 305] on span "£315.60" at bounding box center [574, 304] width 23 height 9
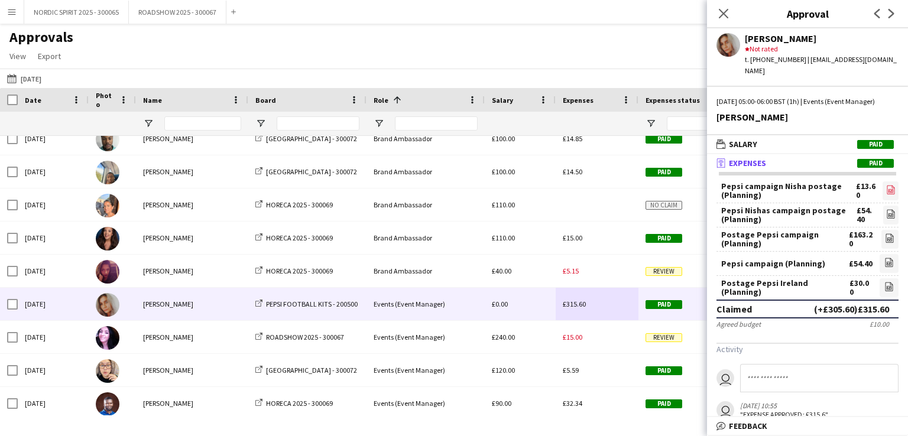
click at [886, 187] on icon "file-image" at bounding box center [890, 189] width 9 height 9
click at [891, 215] on icon at bounding box center [891, 215] width 1 height 1
click at [888, 240] on icon at bounding box center [890, 240] width 5 height 4
click at [886, 261] on icon at bounding box center [890, 262] width 8 height 9
click at [885, 284] on icon "file-image" at bounding box center [889, 286] width 9 height 9
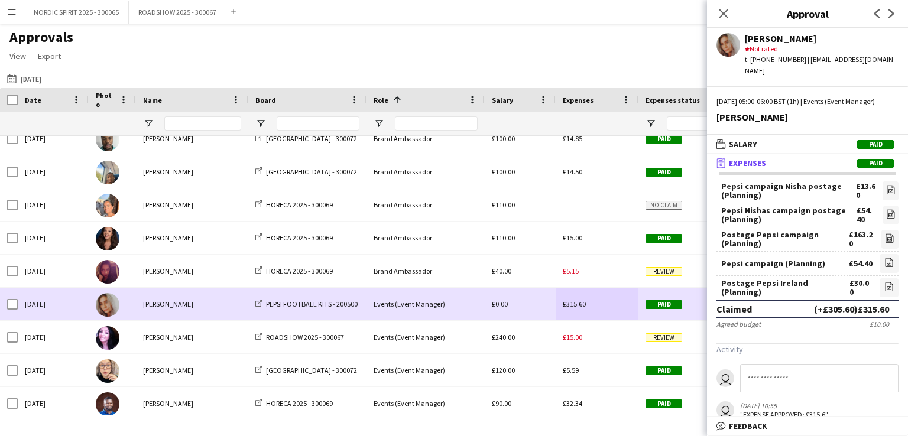
click at [594, 308] on div "£315.60" at bounding box center [597, 304] width 83 height 33
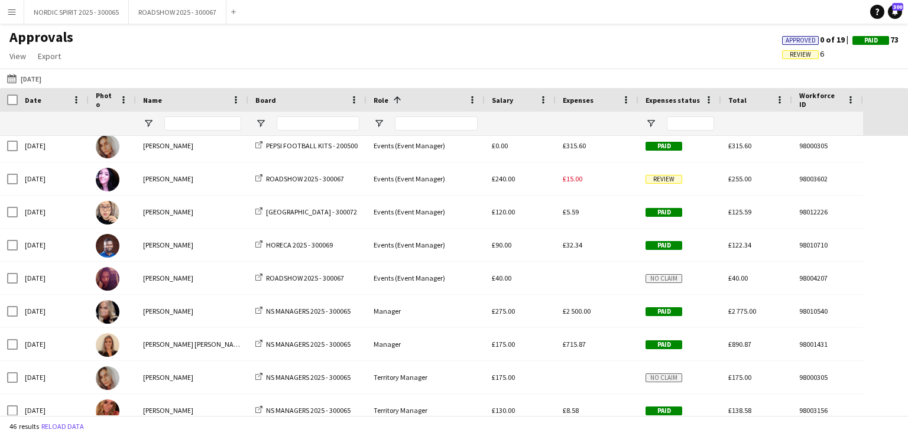
scroll to position [1141, 0]
